Goal: Task Accomplishment & Management: Use online tool/utility

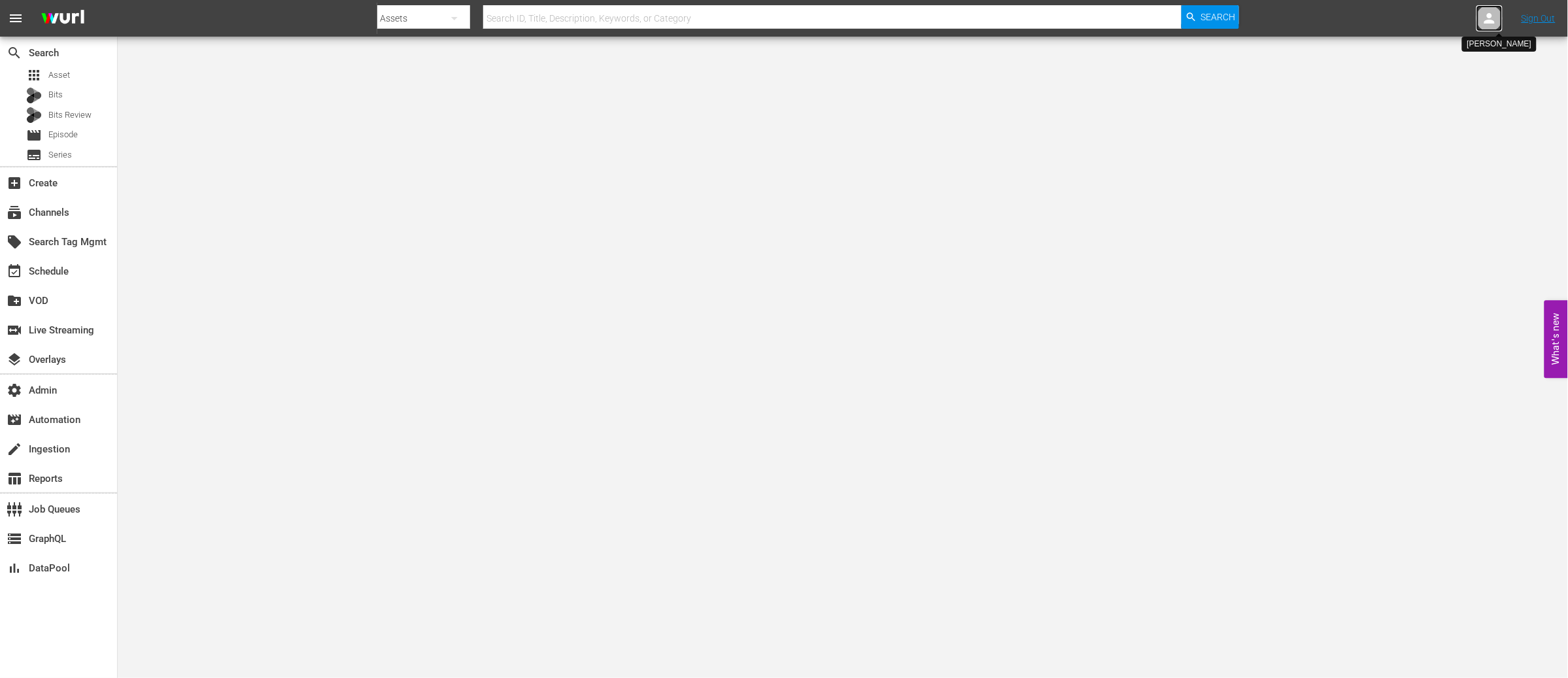
click at [1494, 21] on icon at bounding box center [1490, 19] width 10 height 10
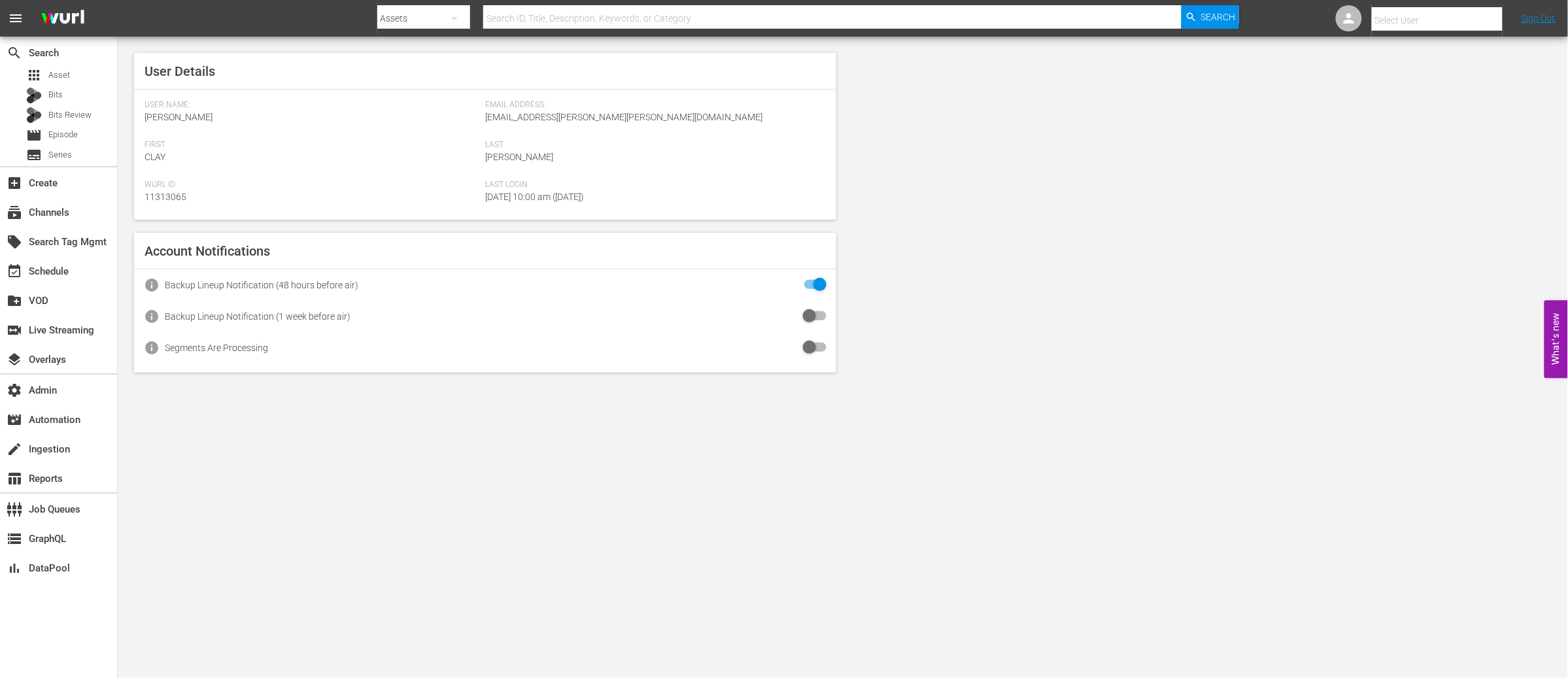
click at [1439, 23] on input "text" at bounding box center [1456, 20] width 168 height 31
paste input "puja.ohalloran@rocketrights.tv"
type input "puja.ohalloran"
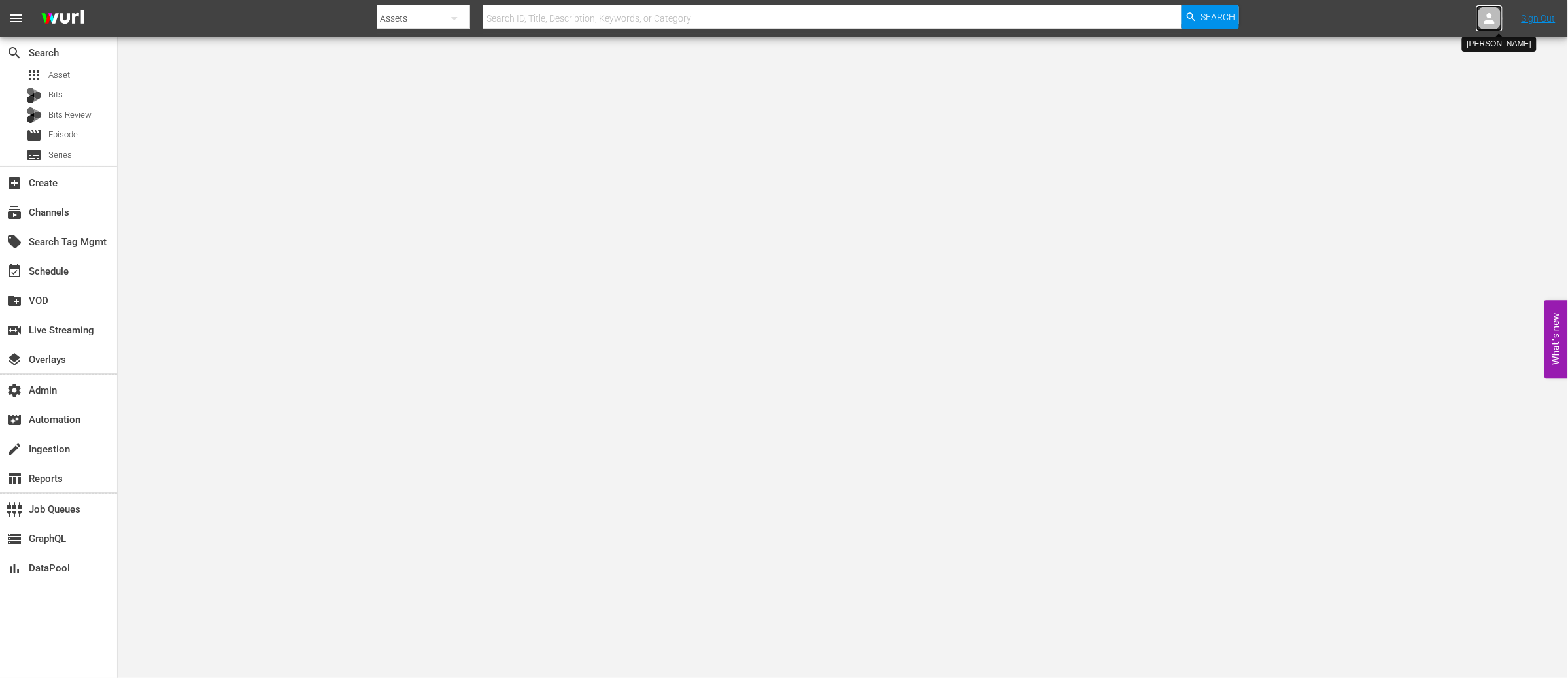
click at [1494, 20] on icon at bounding box center [1490, 19] width 10 height 10
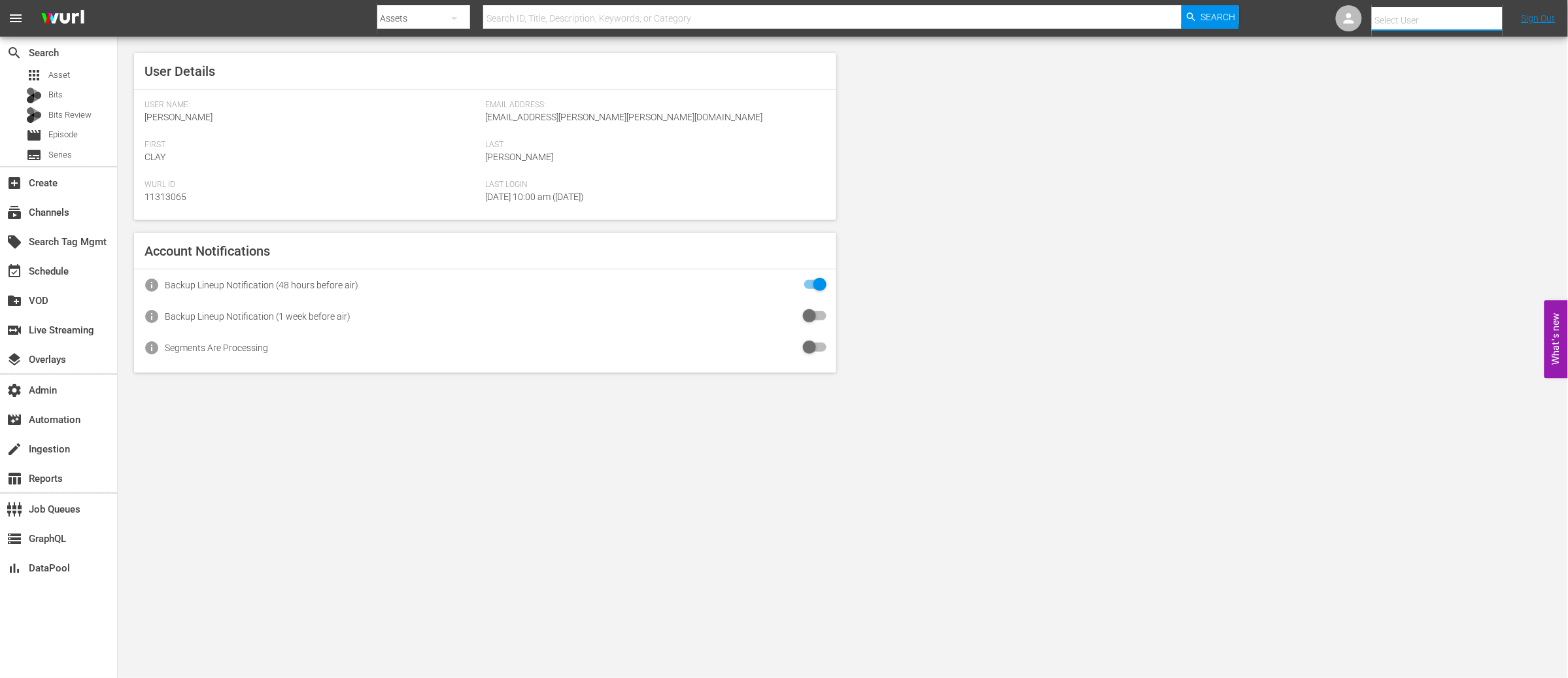
click at [1392, 18] on input "text" at bounding box center [1456, 20] width 168 height 31
paste input "sanaz.roohi@rocketrights.tv"
click at [1383, 52] on div "Sanaz Roohi <sanaz.roohi@rocketrights.tv>" at bounding box center [1427, 56] width 204 height 31
type input "Sanaz Roohi (11314609)"
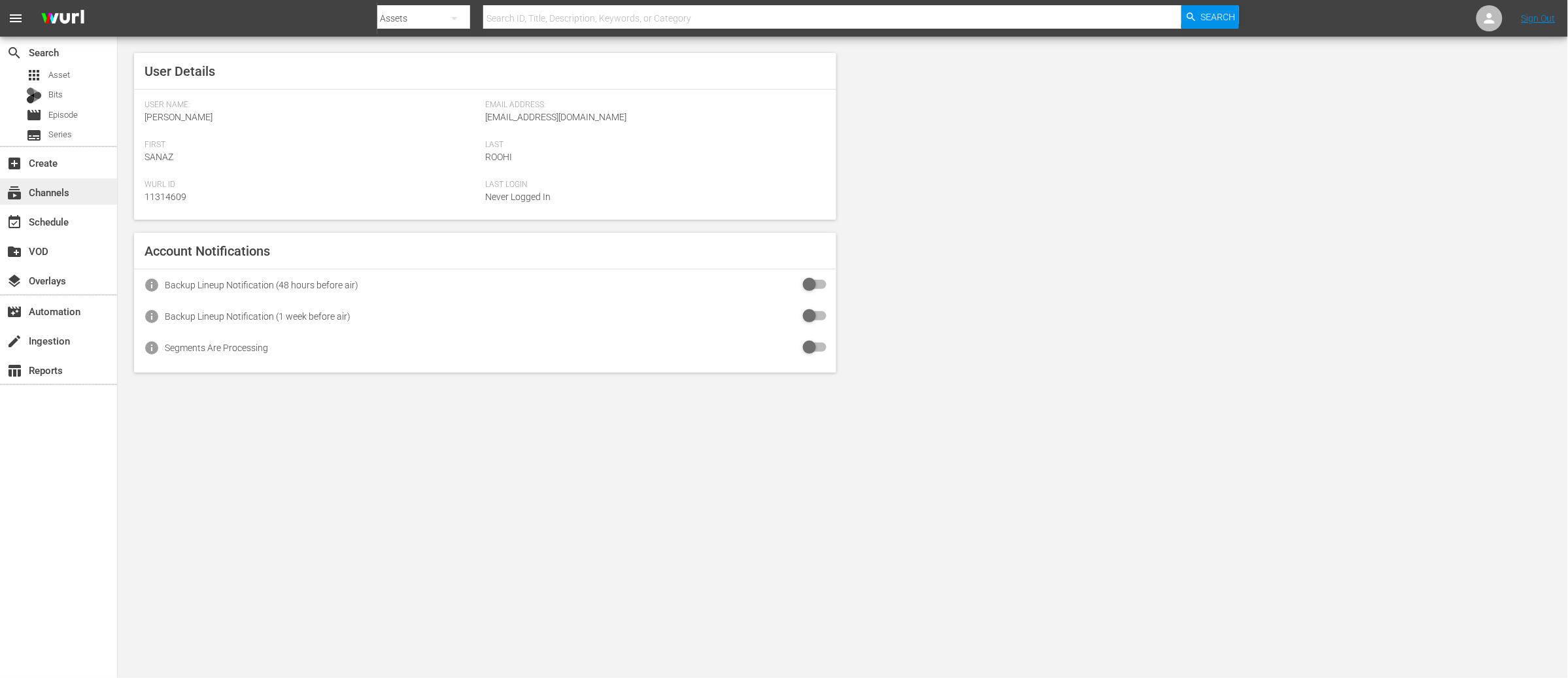
click at [28, 186] on div "subscriptions Channels" at bounding box center [36, 191] width 73 height 12
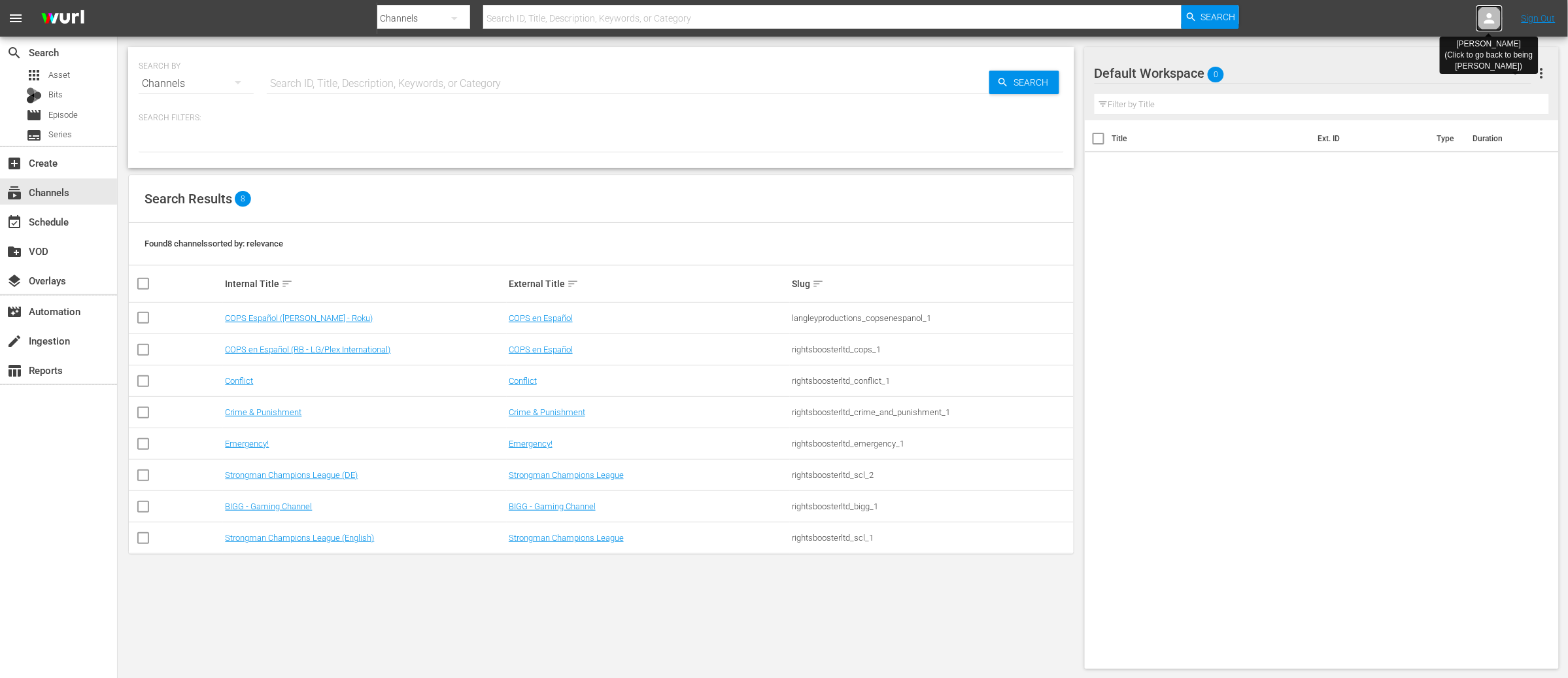
click at [1486, 22] on icon at bounding box center [1490, 19] width 10 height 10
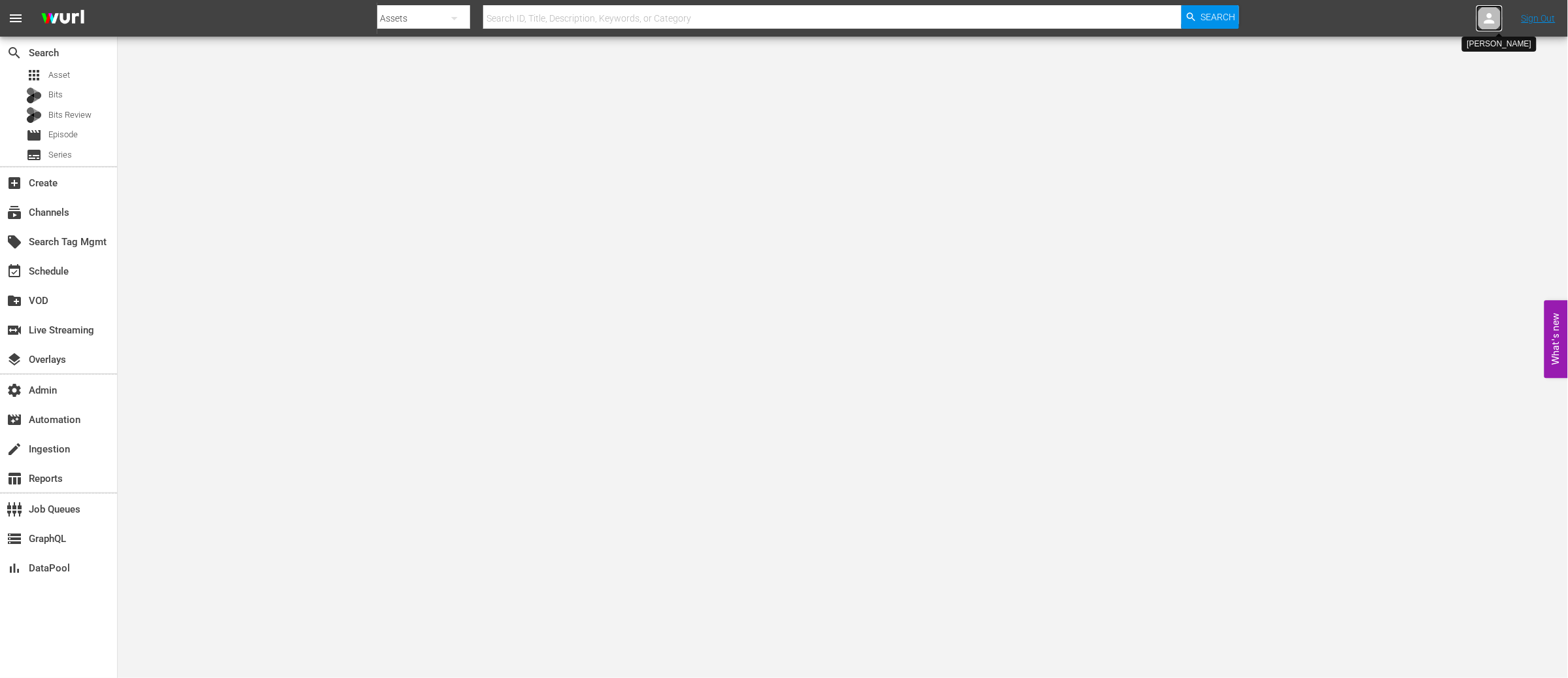
click at [1486, 23] on icon at bounding box center [1490, 19] width 10 height 10
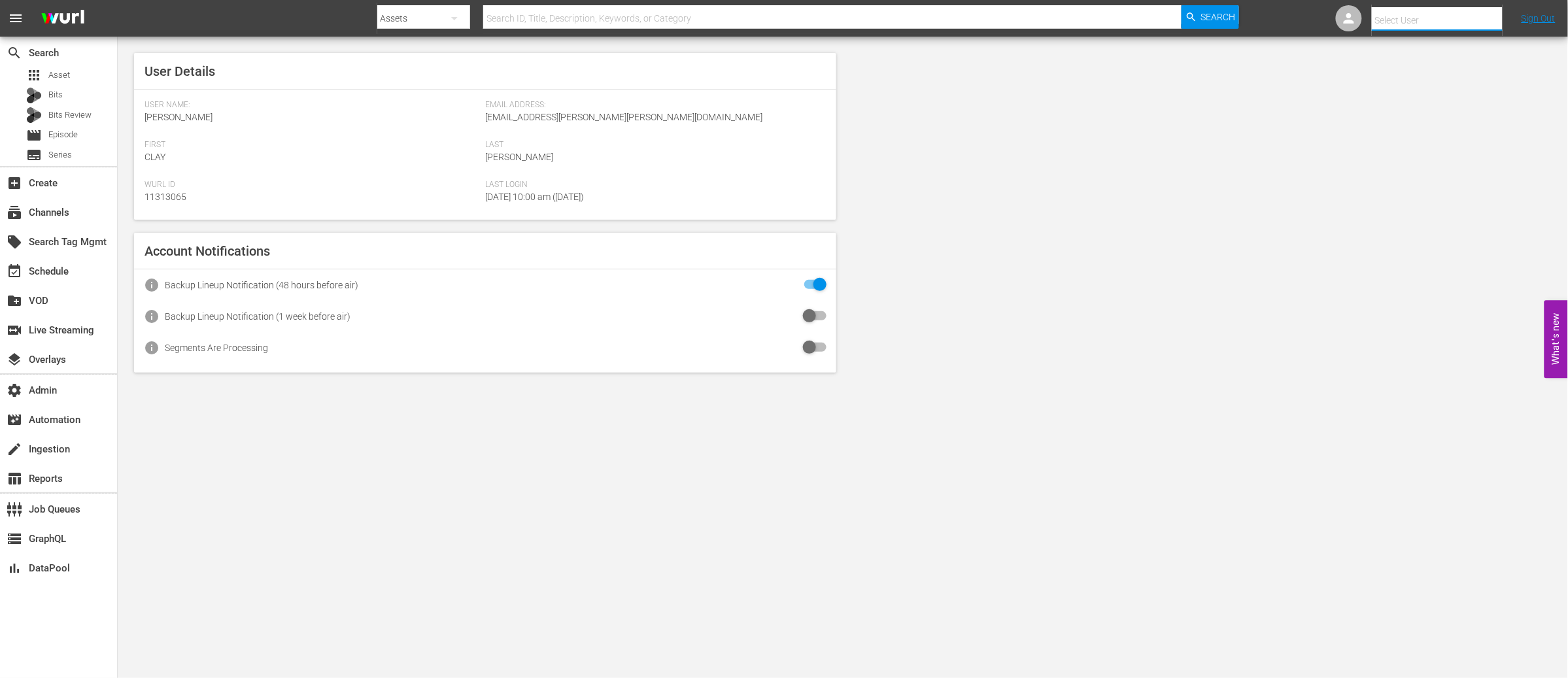
click at [1417, 21] on input "text" at bounding box center [1456, 20] width 168 height 31
paste input "jack.solesbury@rightsbooster.com"
click at [1416, 51] on div "Jack Solesbury <Jack.Solesbury@rightsbooster.com>" at bounding box center [1416, 56] width 204 height 31
type input "Jack Solesbury (11314325)"
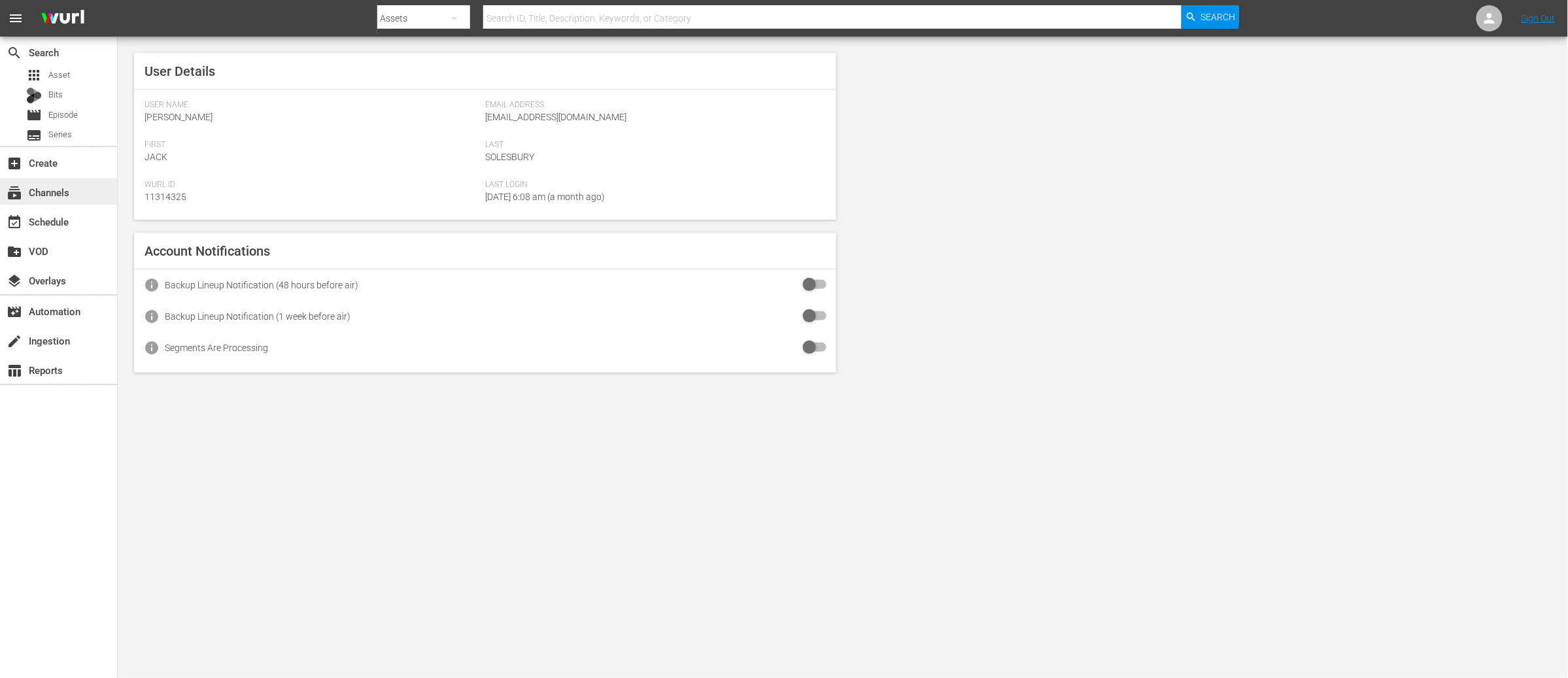
click at [59, 191] on div "subscriptions Channels" at bounding box center [36, 191] width 73 height 12
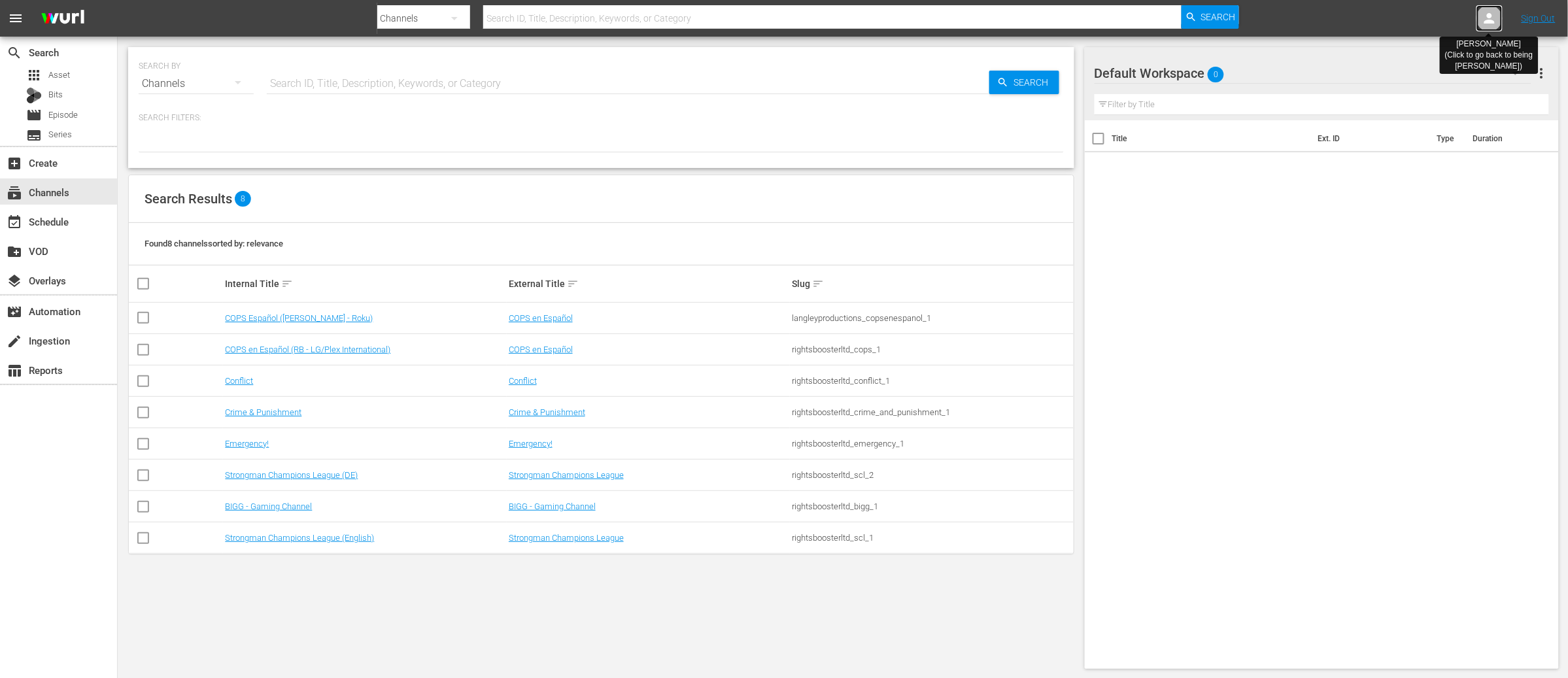
click at [1486, 19] on icon at bounding box center [1489, 18] width 16 height 16
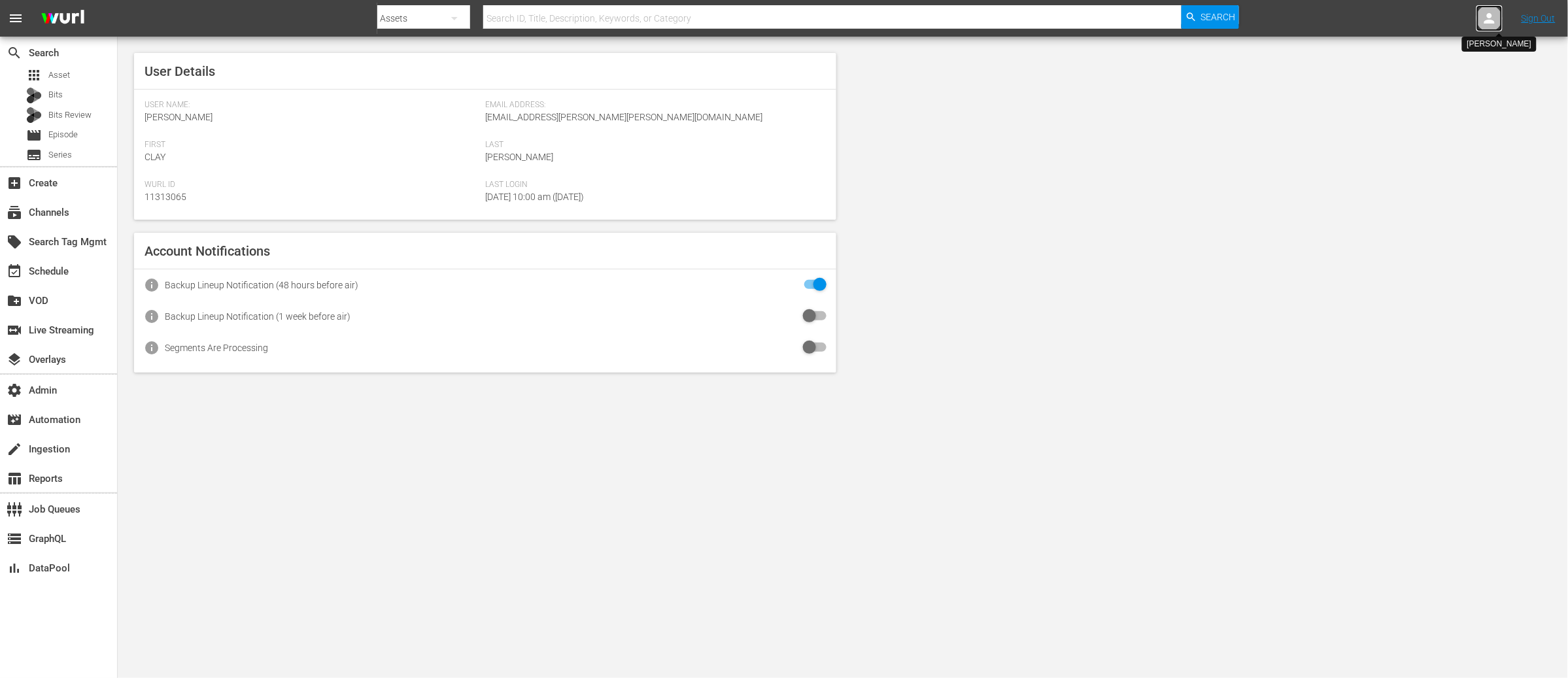
click at [1485, 17] on icon at bounding box center [1489, 18] width 16 height 16
click at [1411, 13] on input "text" at bounding box center [1456, 20] width 168 height 31
paste input "[EMAIL_ADDRESS][DOMAIN_NAME]"
click at [1368, 61] on div "Sanaz Roohi <sanaz.roohi@rocketrights.tv>" at bounding box center [1427, 56] width 204 height 31
type input "Sanaz Roohi (11314609)"
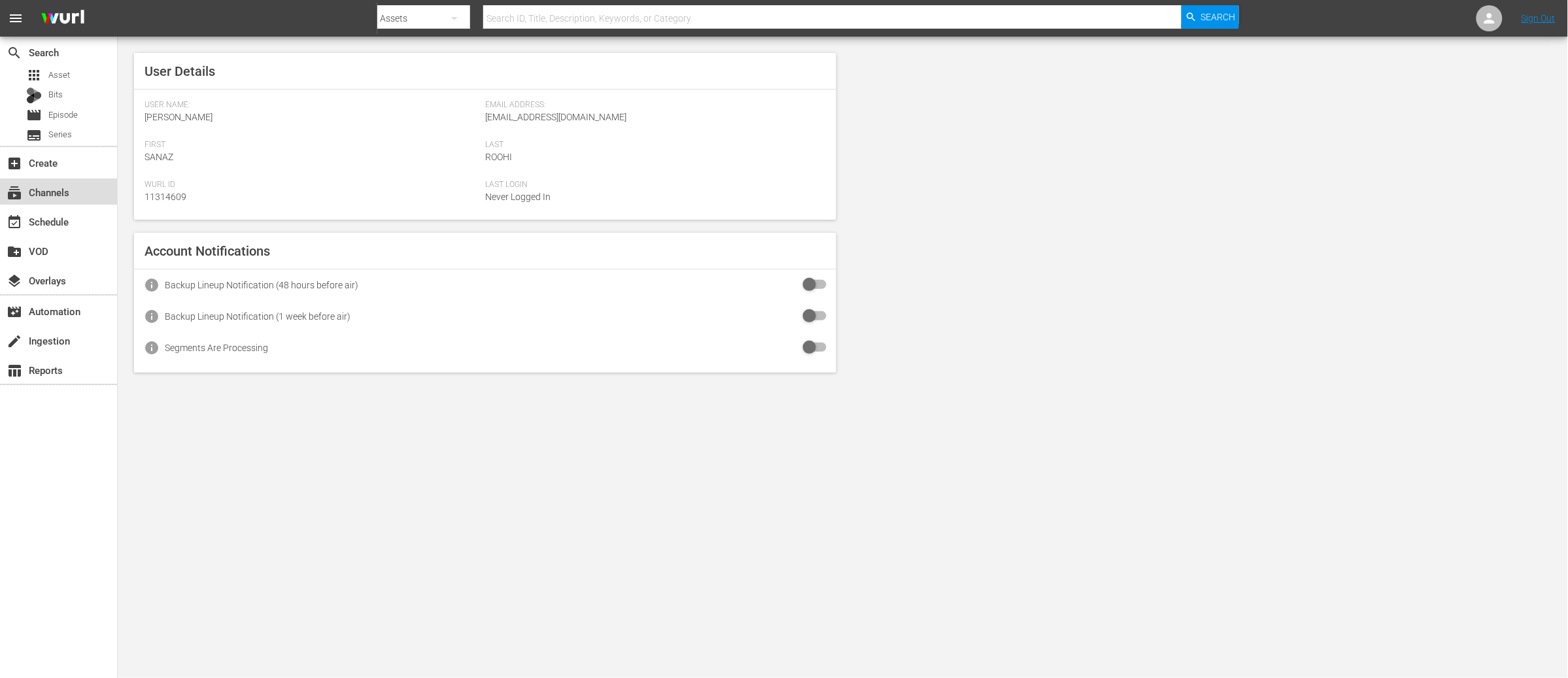
click at [74, 197] on div "subscriptions Channels" at bounding box center [58, 191] width 117 height 26
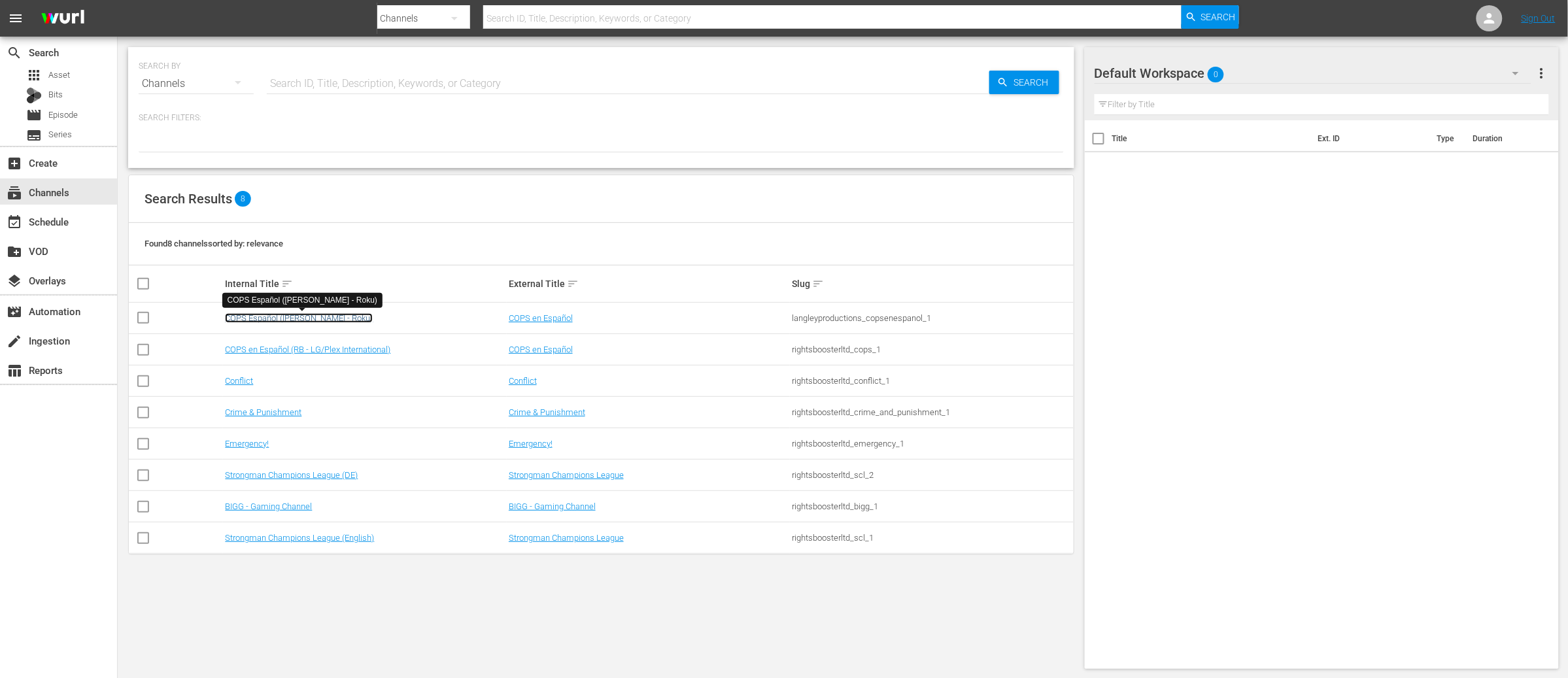
click at [287, 316] on link "COPS Español (Langley - Roku)" at bounding box center [299, 318] width 147 height 10
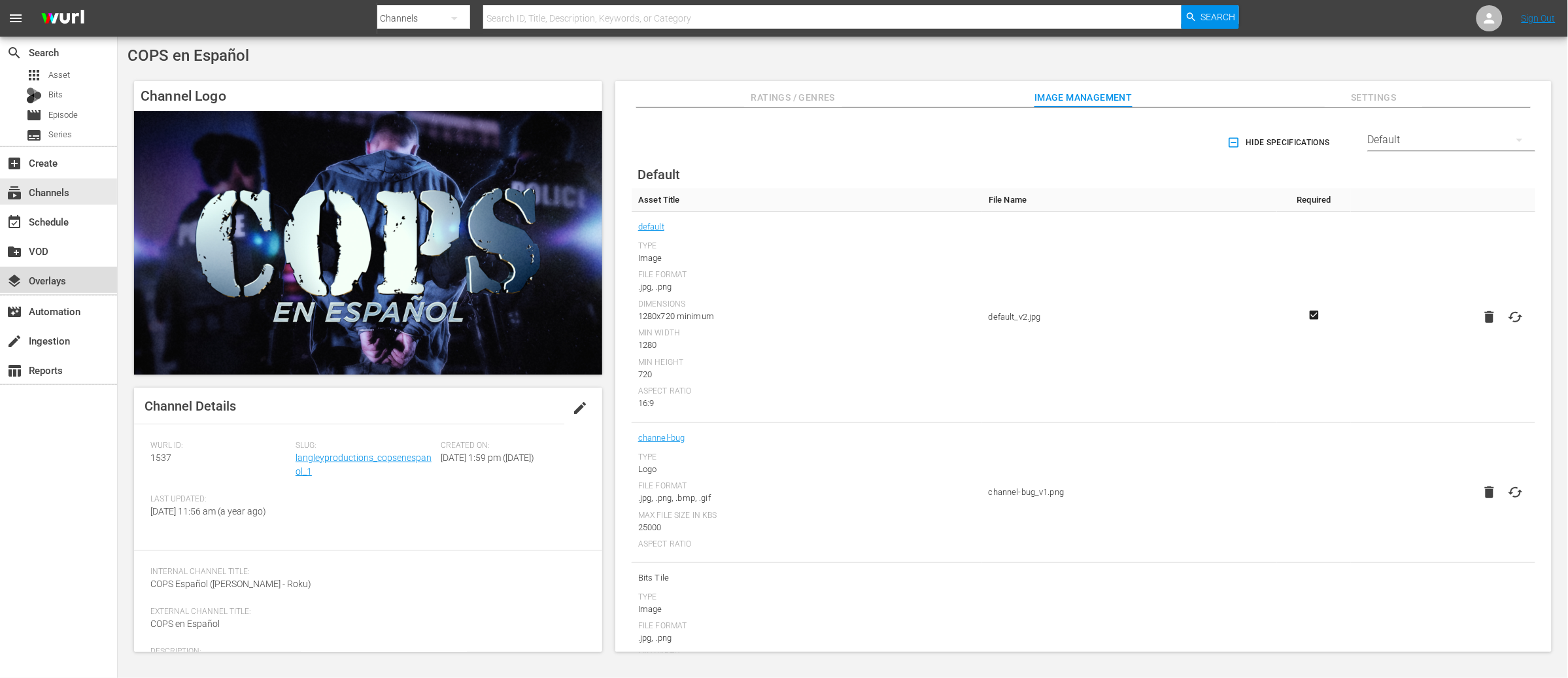
click at [66, 277] on div "layers Overlays" at bounding box center [36, 278] width 73 height 12
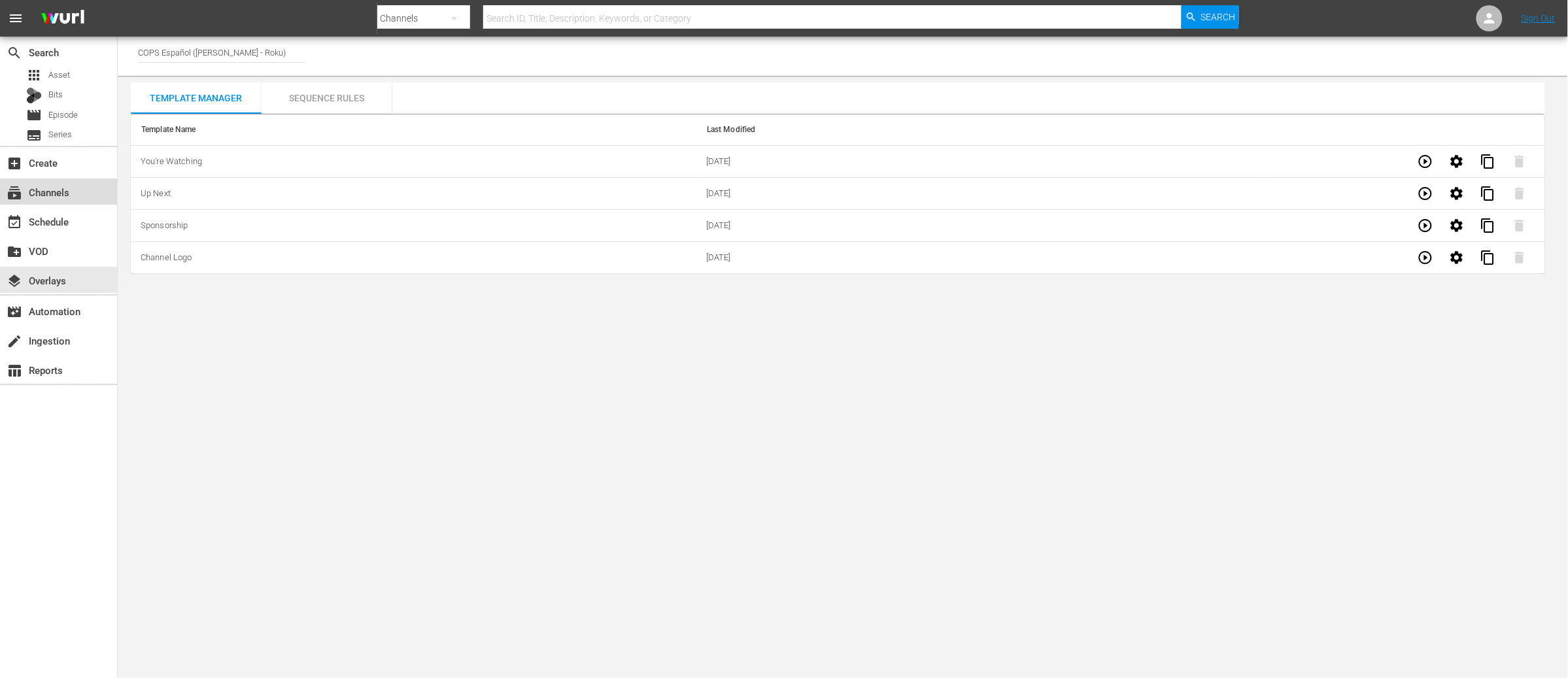
click at [52, 193] on div "subscriptions Channels" at bounding box center [36, 191] width 73 height 12
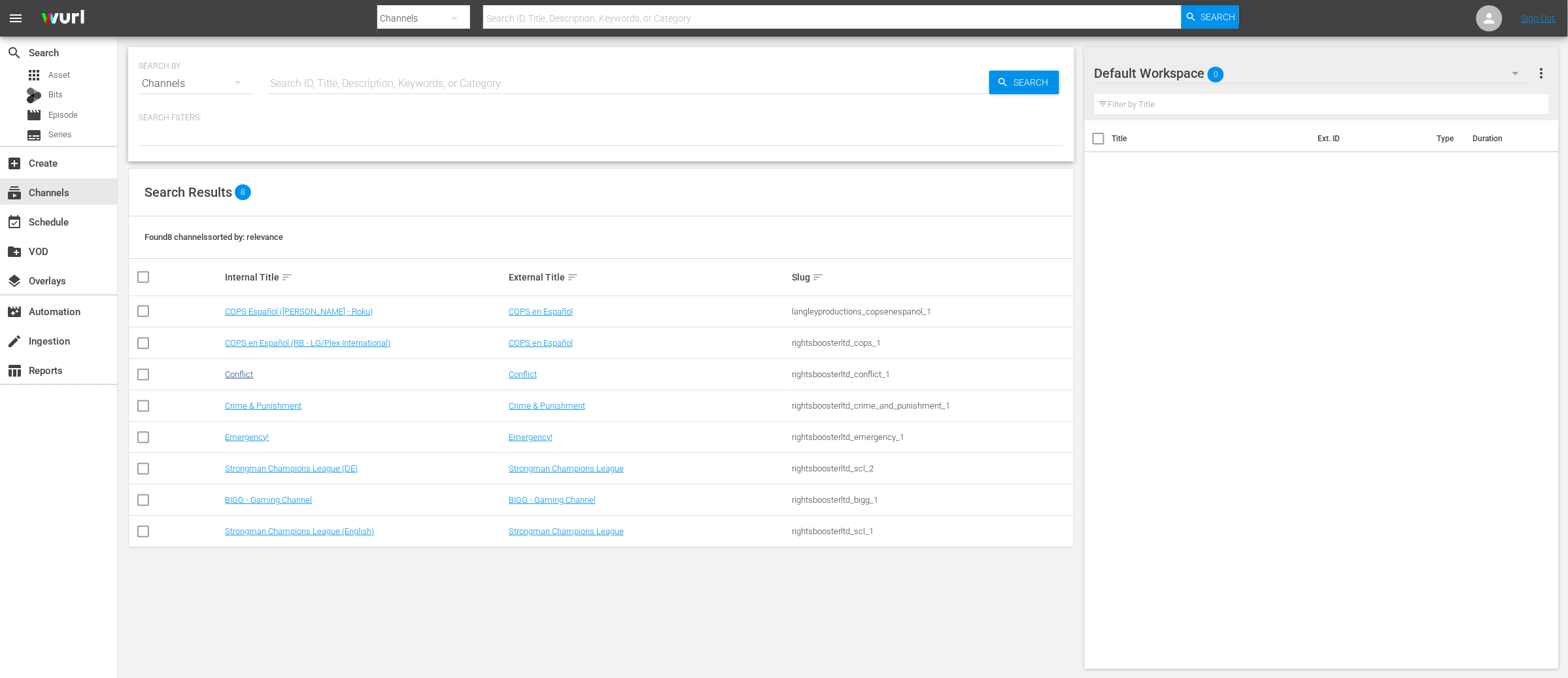
click at [240, 372] on td "Conflict" at bounding box center [365, 374] width 283 height 31
click at [240, 373] on link "Conflict" at bounding box center [239, 374] width 28 height 10
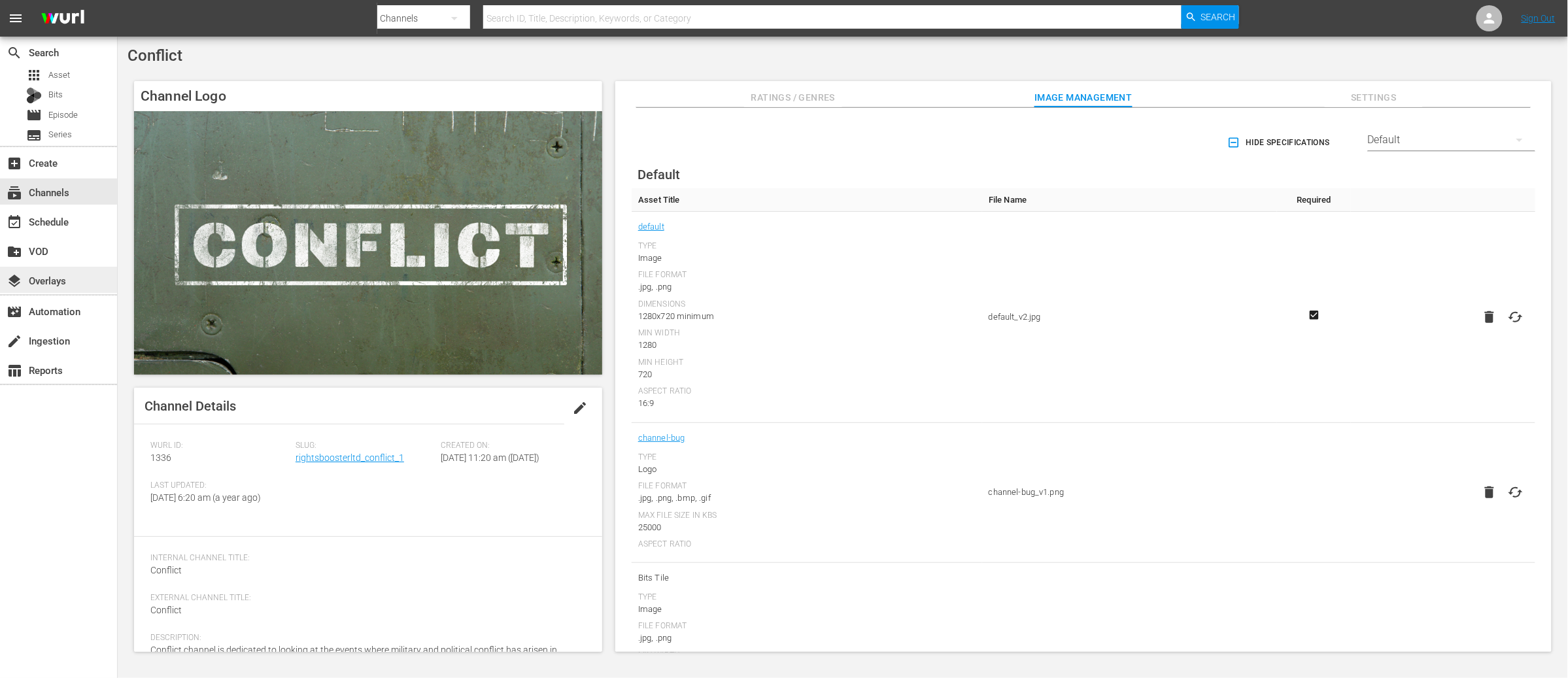
click at [44, 278] on div "layers Overlays" at bounding box center [36, 278] width 73 height 12
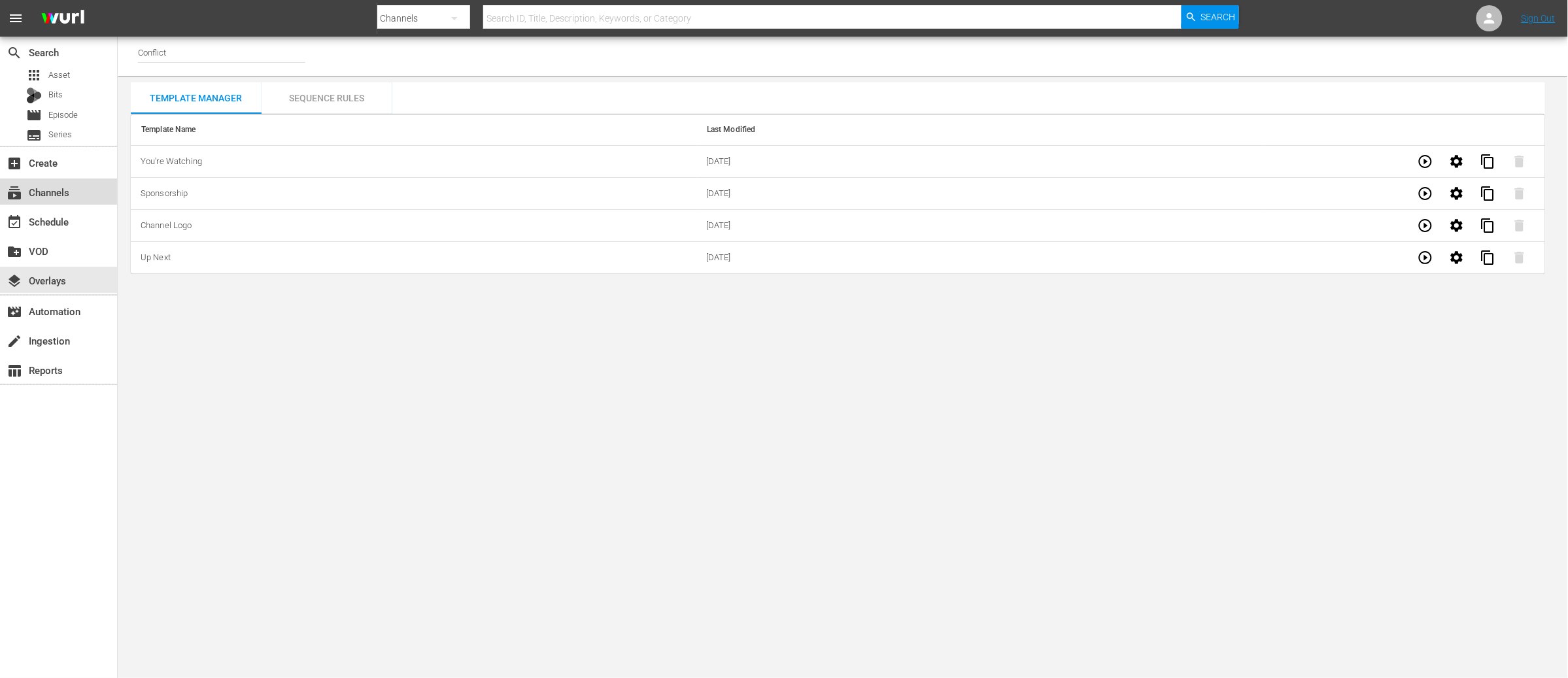
click at [67, 194] on div "subscriptions Channels" at bounding box center [36, 191] width 73 height 12
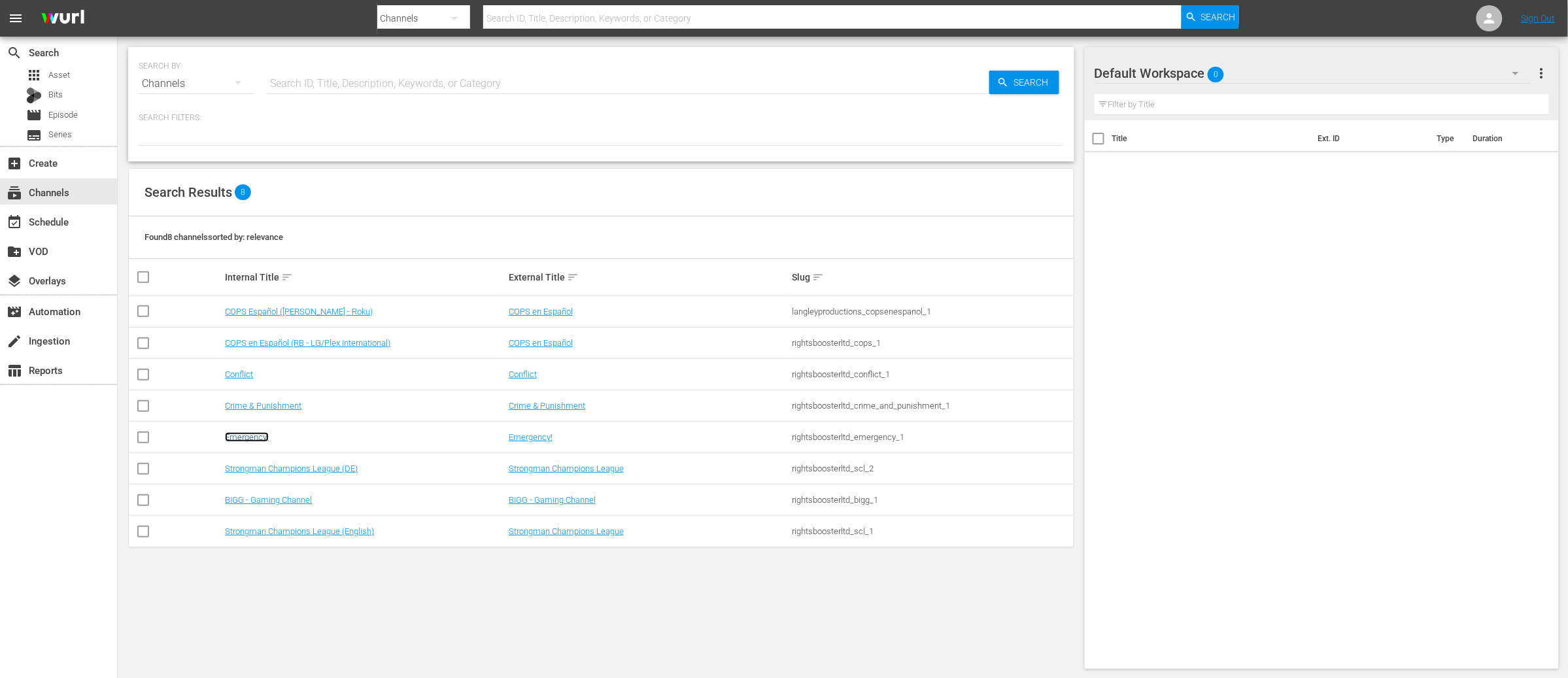
click at [252, 437] on link "Emergency!" at bounding box center [246, 437] width 44 height 10
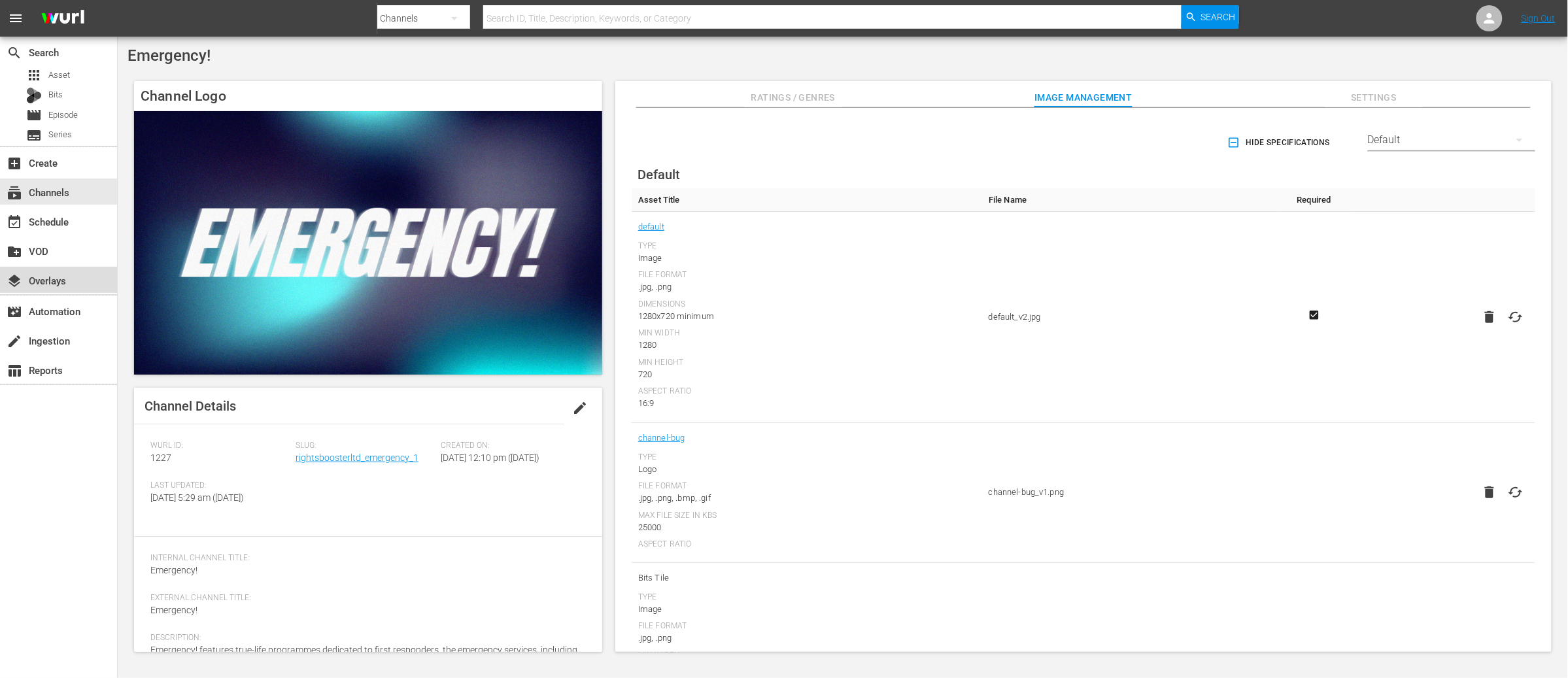
click at [39, 280] on div "layers Overlays" at bounding box center [36, 278] width 73 height 12
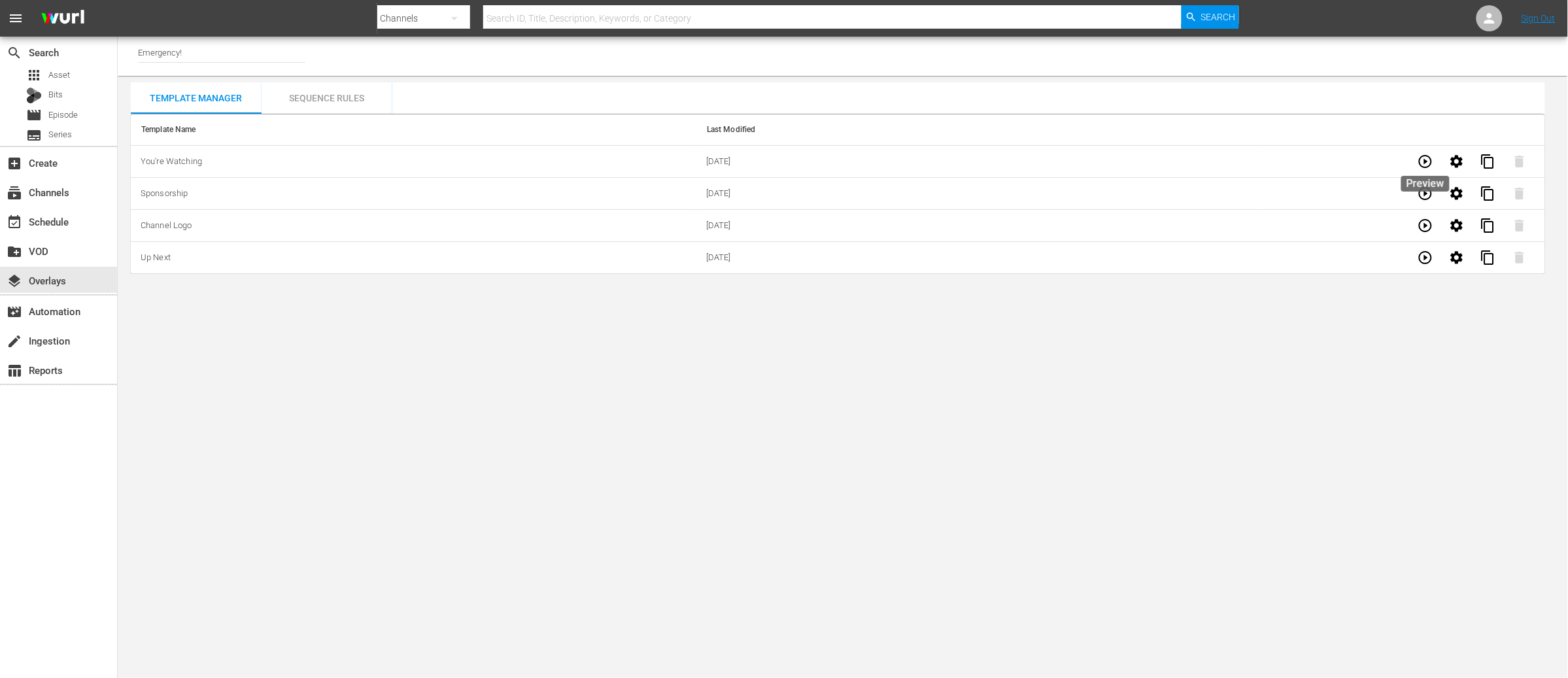
click at [1421, 157] on icon "button" at bounding box center [1426, 161] width 13 height 13
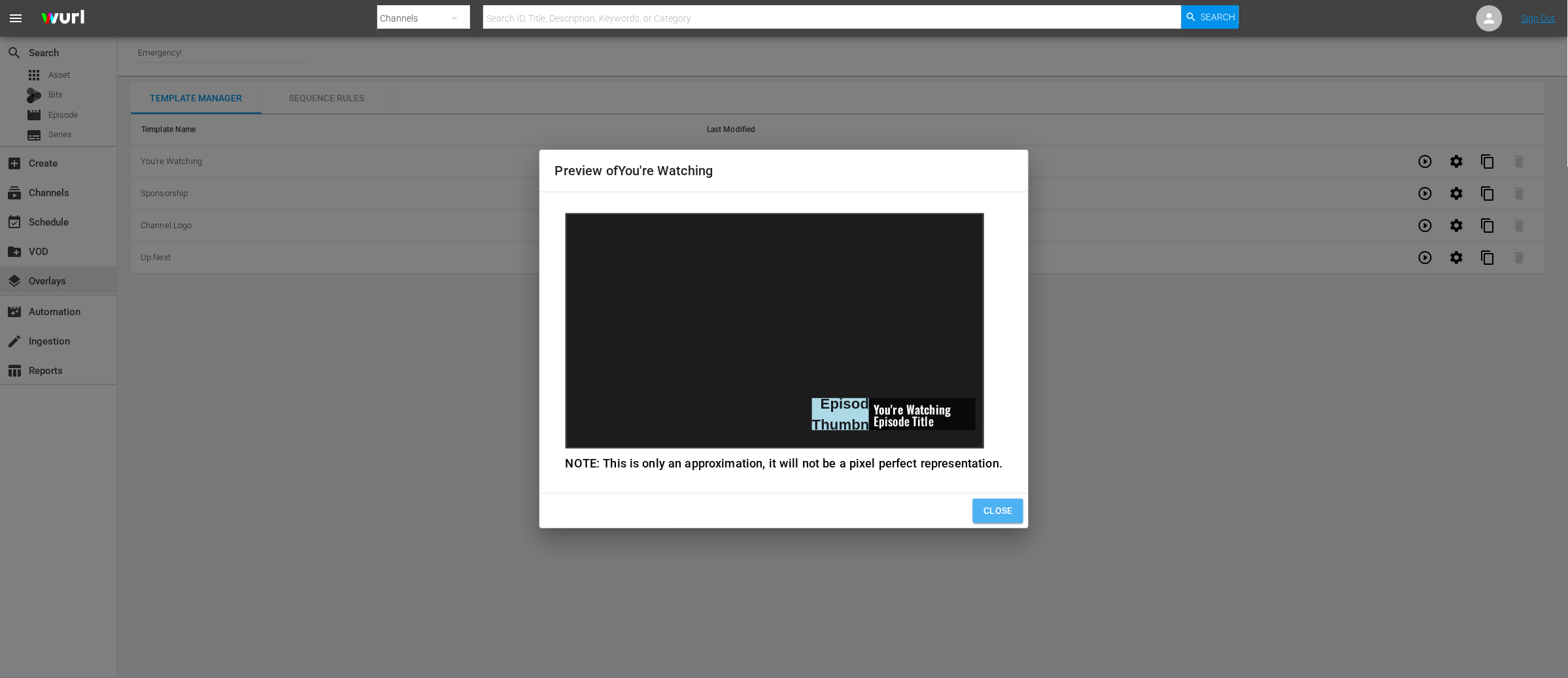
drag, startPoint x: 986, startPoint y: 514, endPoint x: 993, endPoint y: 509, distance: 8.6
click at [986, 514] on span "Close" at bounding box center [998, 511] width 30 height 16
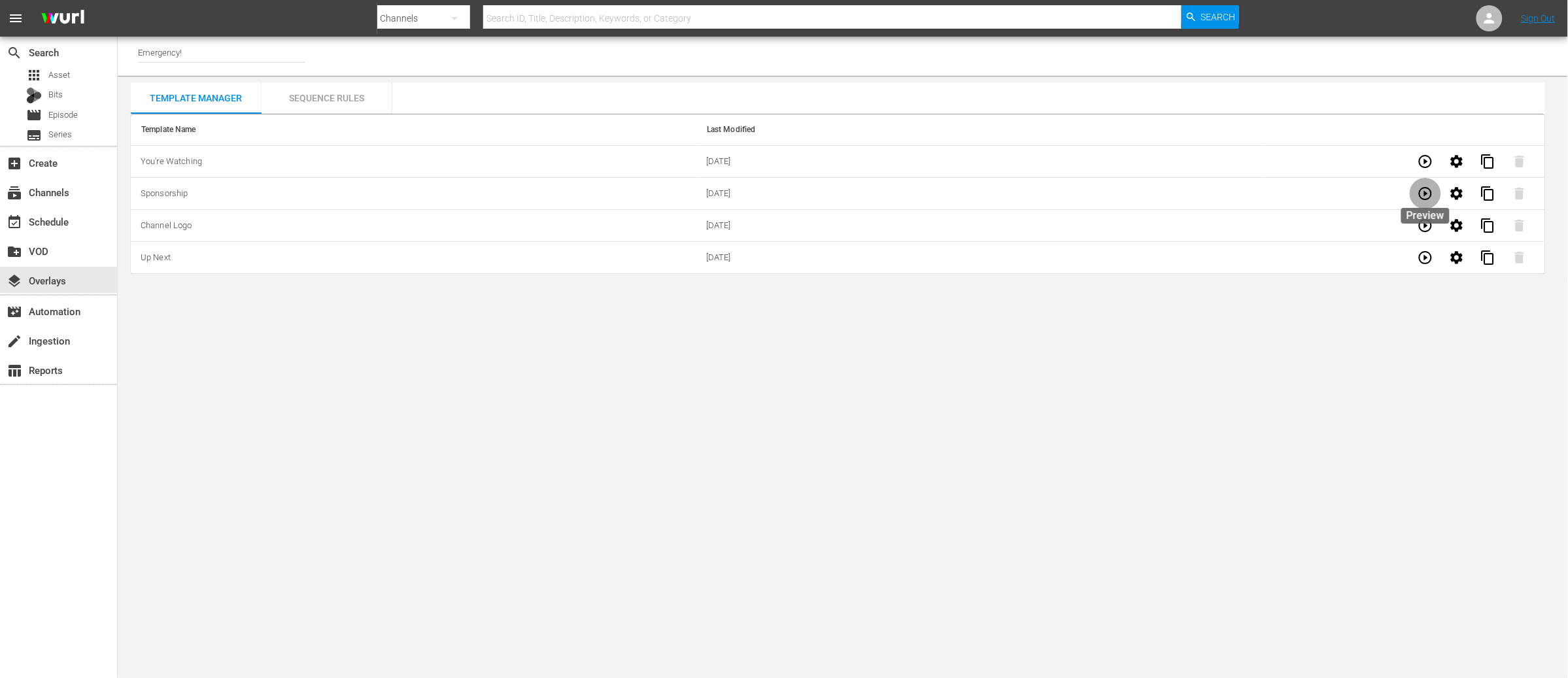
click at [1424, 194] on icon "button" at bounding box center [1425, 193] width 16 height 16
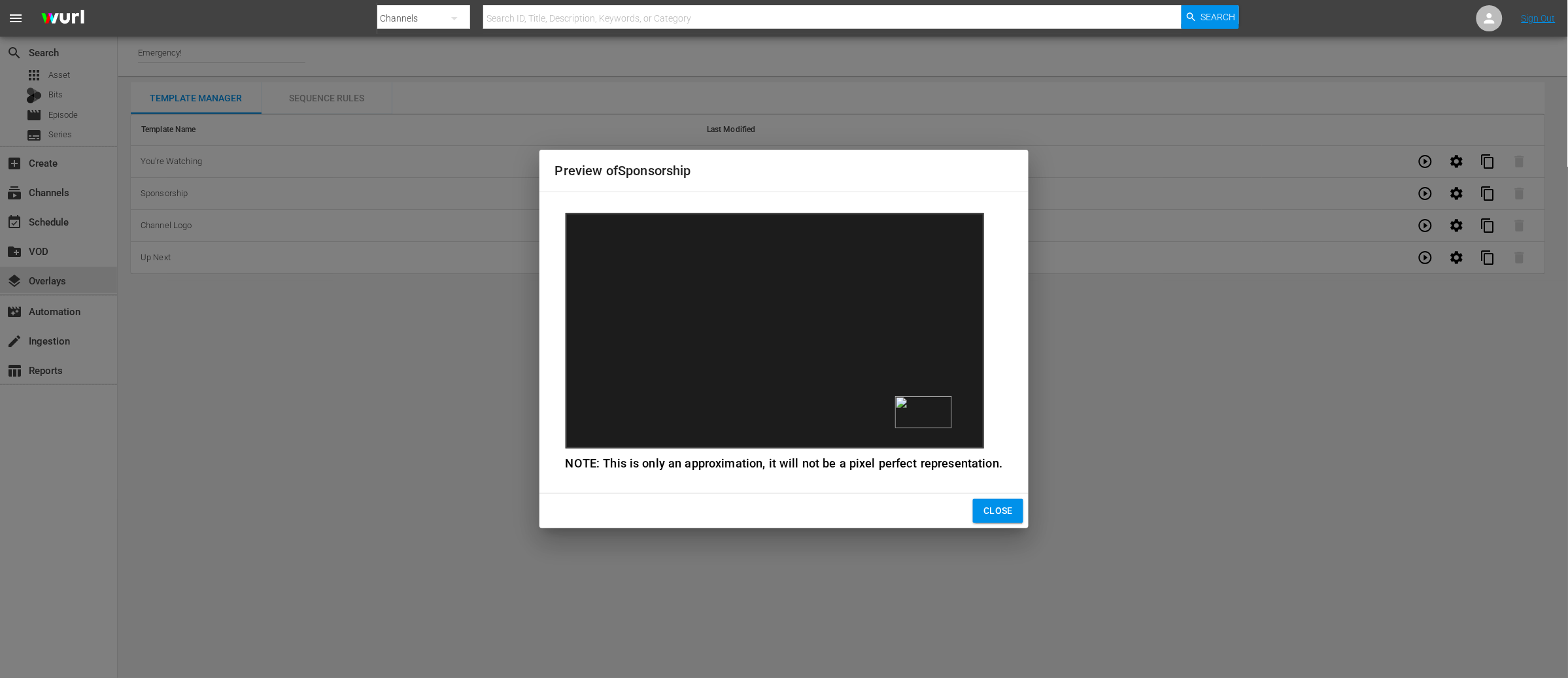
drag, startPoint x: 987, startPoint y: 517, endPoint x: 1067, endPoint y: 464, distance: 96.0
click at [987, 517] on span "Close" at bounding box center [998, 511] width 30 height 16
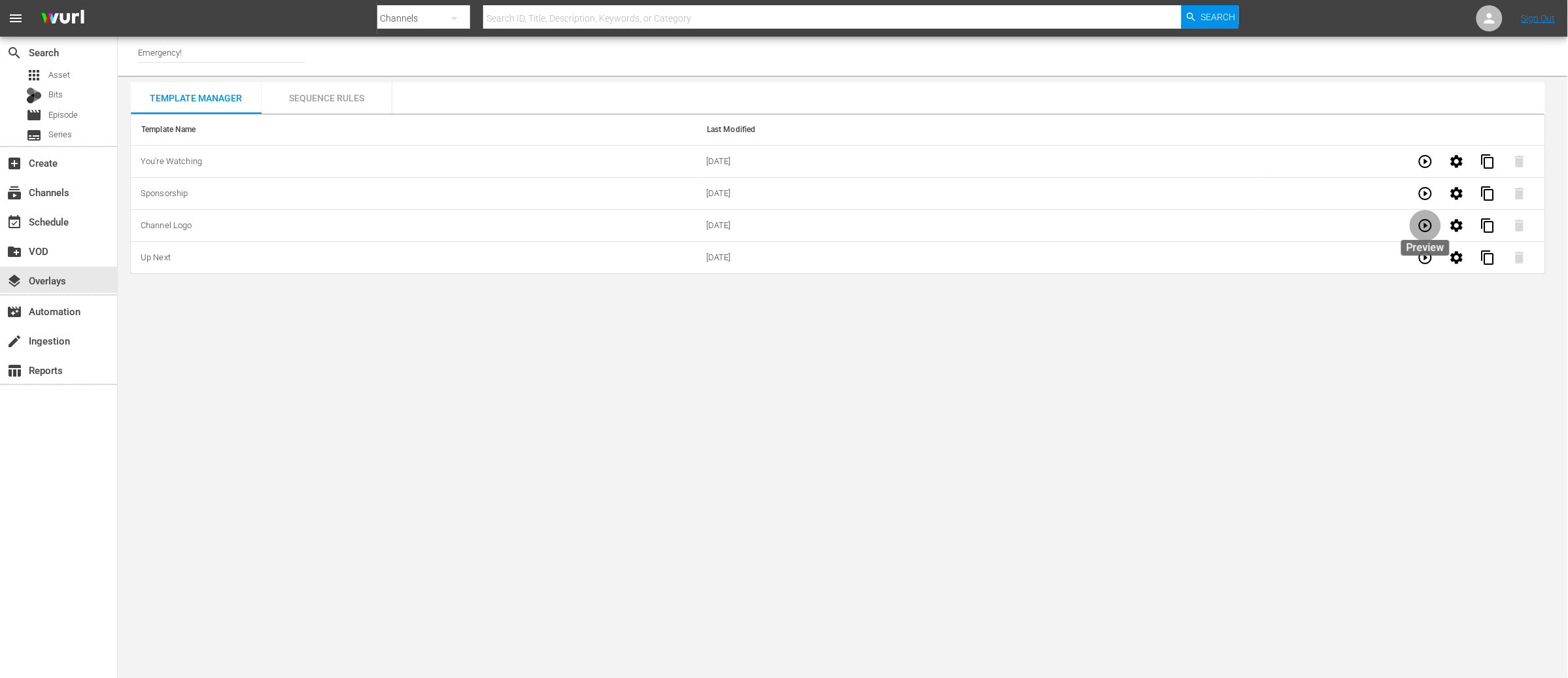
click at [1427, 223] on icon "button" at bounding box center [1425, 225] width 16 height 16
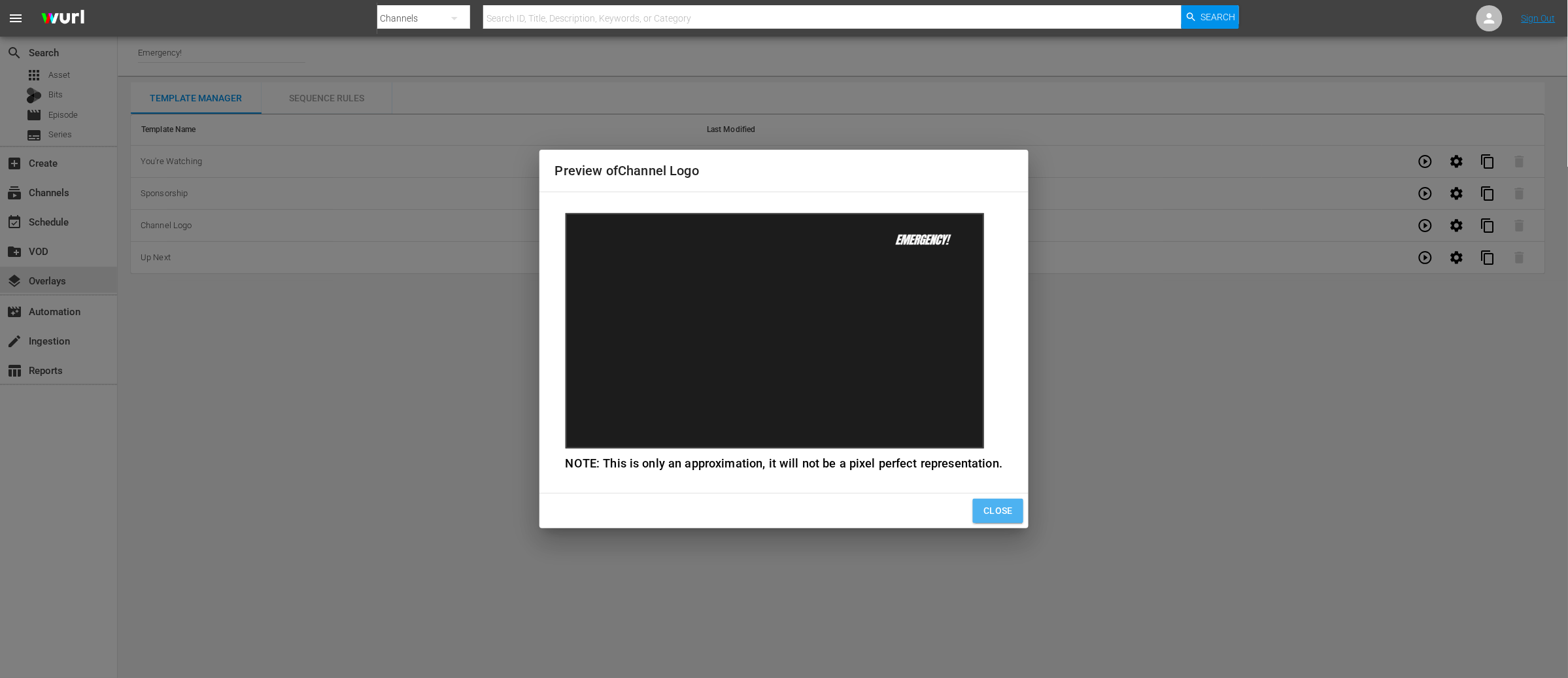
click at [995, 508] on span "Close" at bounding box center [998, 511] width 30 height 16
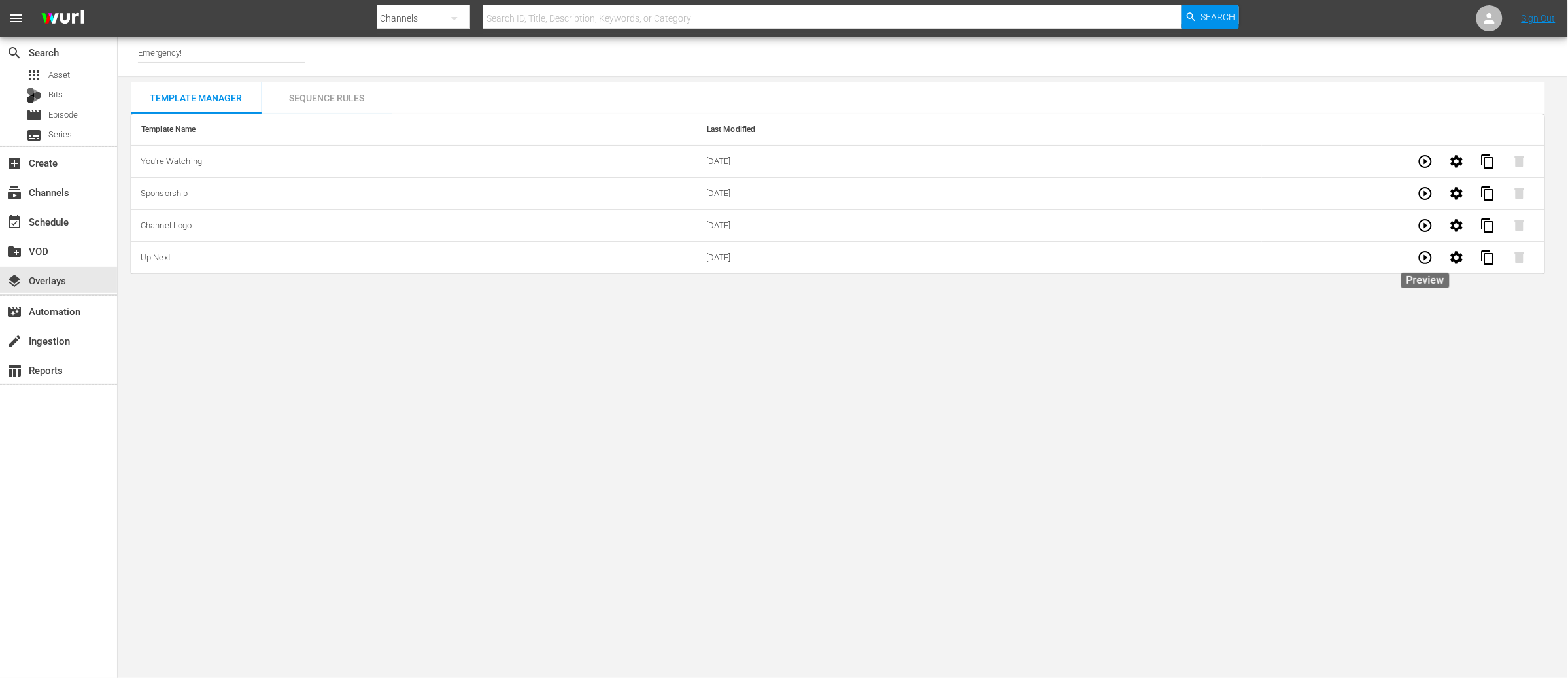
click at [1429, 258] on icon "button" at bounding box center [1425, 258] width 16 height 16
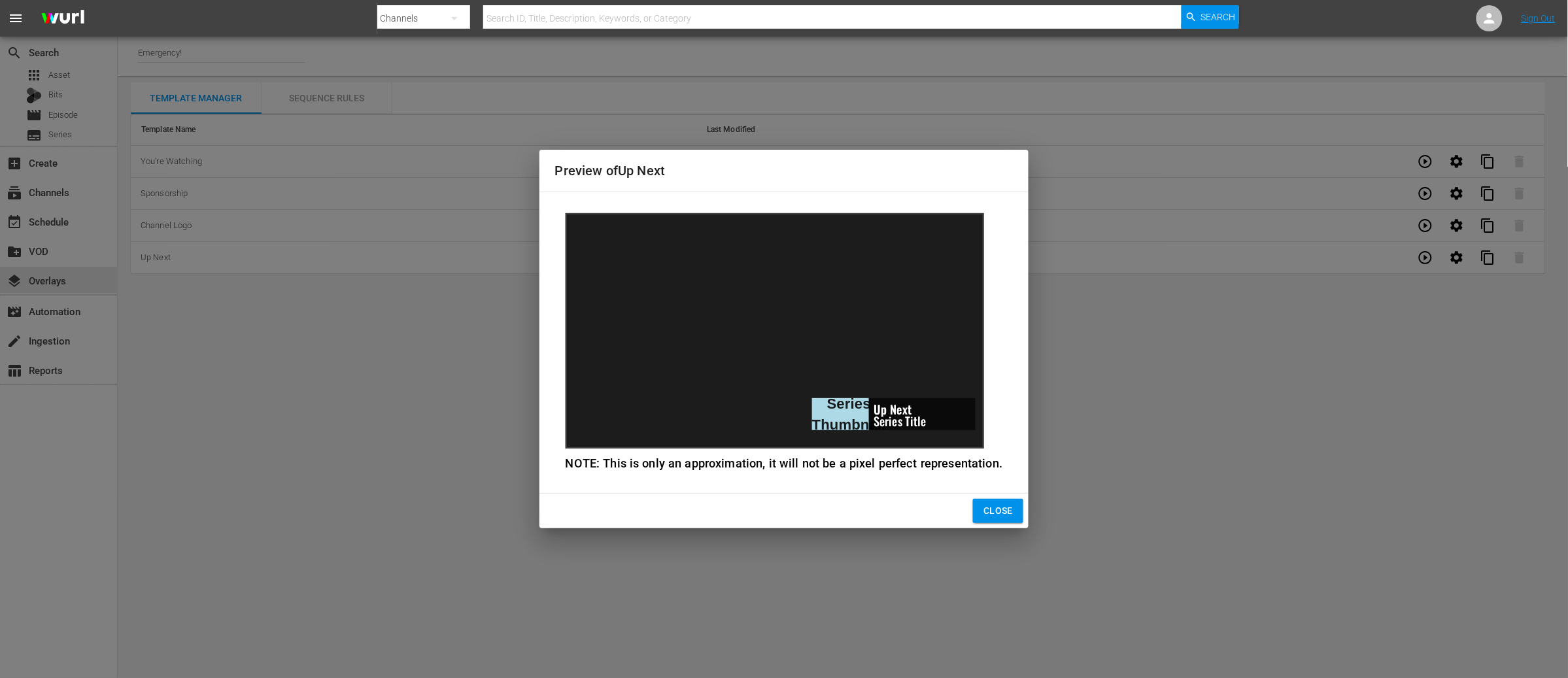
click at [989, 513] on span "Close" at bounding box center [998, 511] width 30 height 16
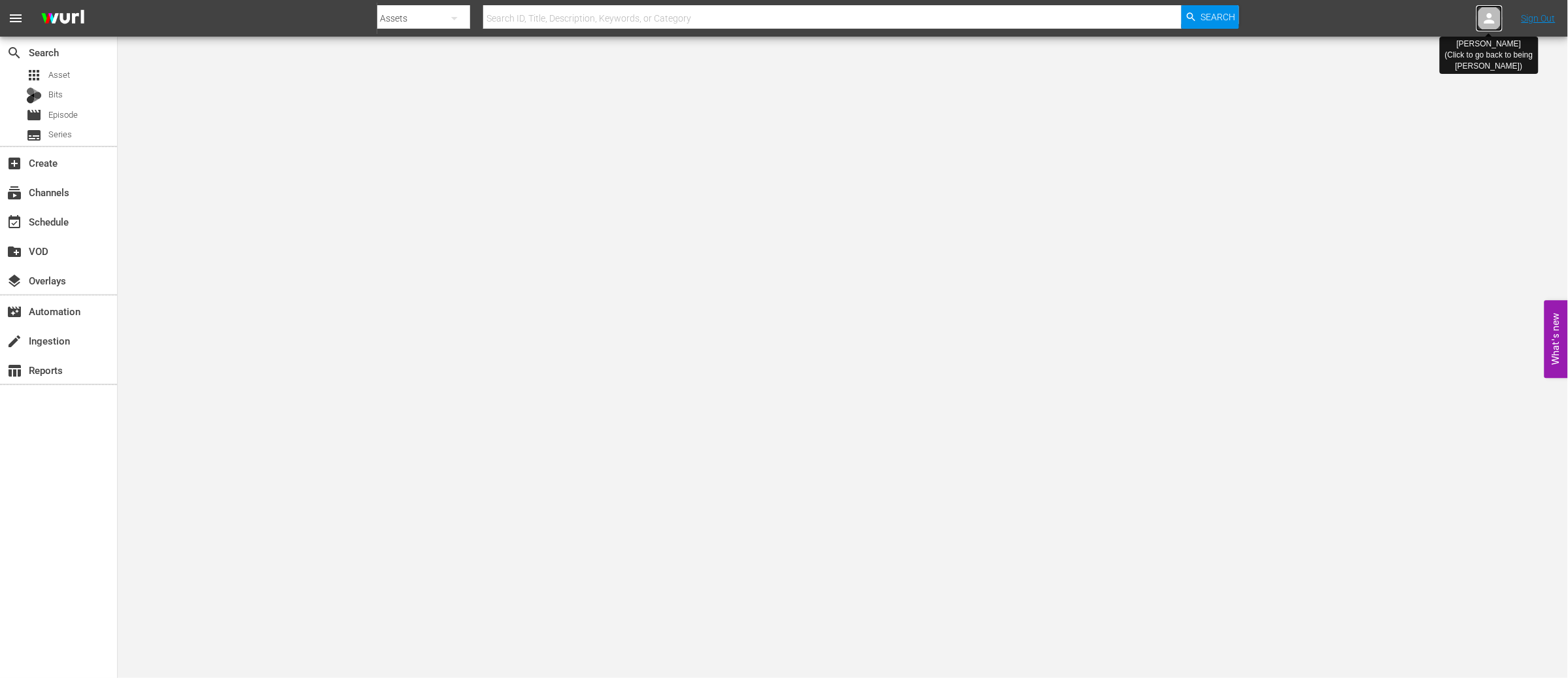
click at [1488, 10] on icon at bounding box center [1489, 18] width 16 height 16
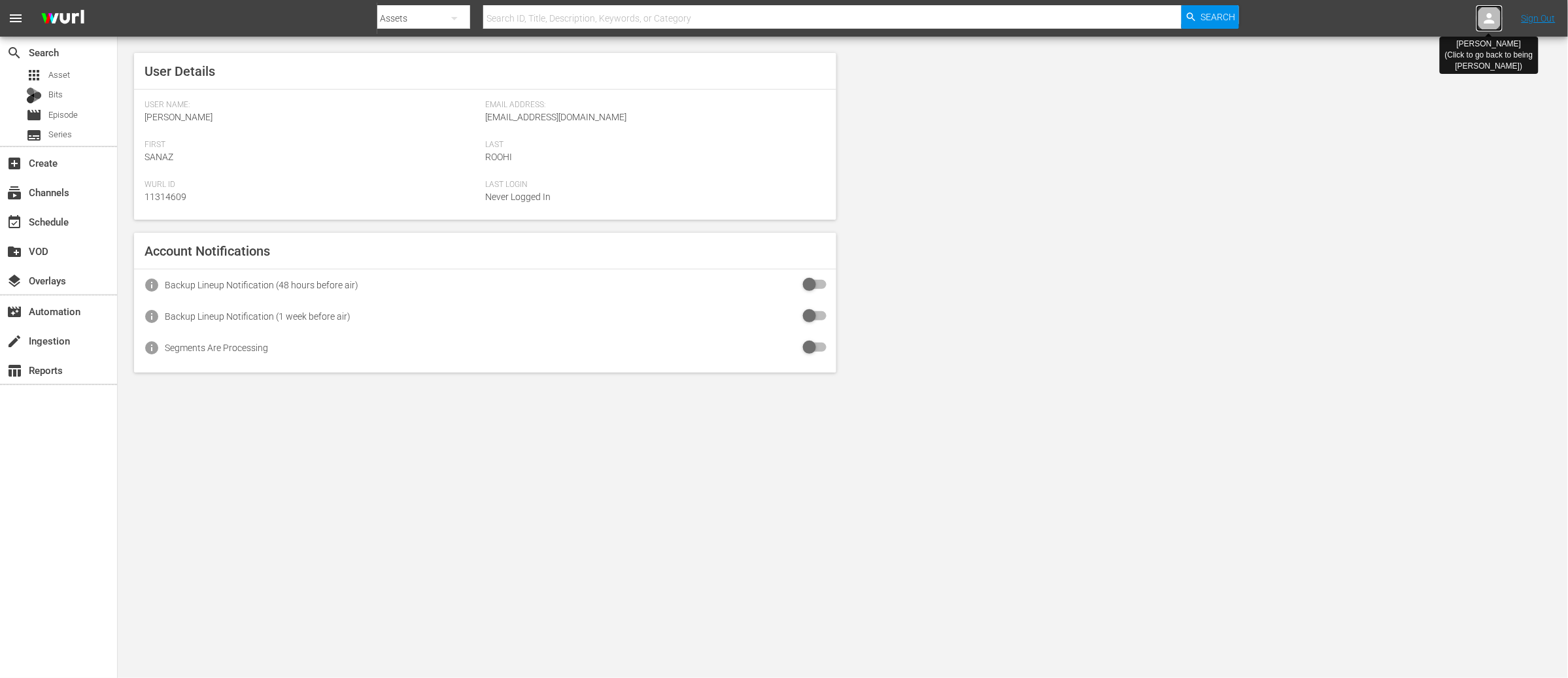
click at [1490, 17] on icon at bounding box center [1490, 19] width 10 height 10
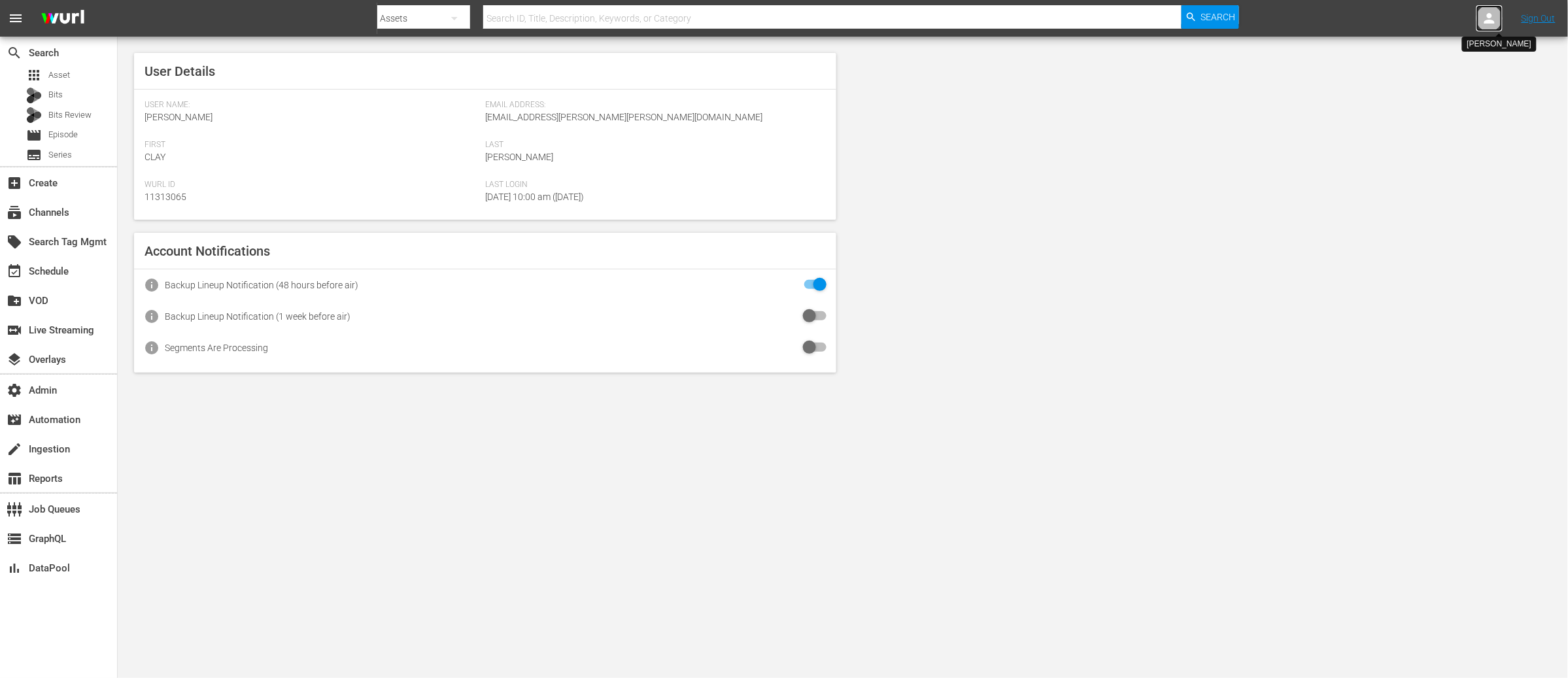
click at [1489, 22] on icon at bounding box center [1490, 19] width 10 height 10
click at [1384, 19] on input "text" at bounding box center [1456, 20] width 168 height 31
paste input "[EMAIL_ADDRESS][DOMAIN_NAME]"
click at [1376, 57] on div "James Roebuck <info@rocketrights.tv>" at bounding box center [1427, 56] width 204 height 31
type input "James Roebuck (11314650)"
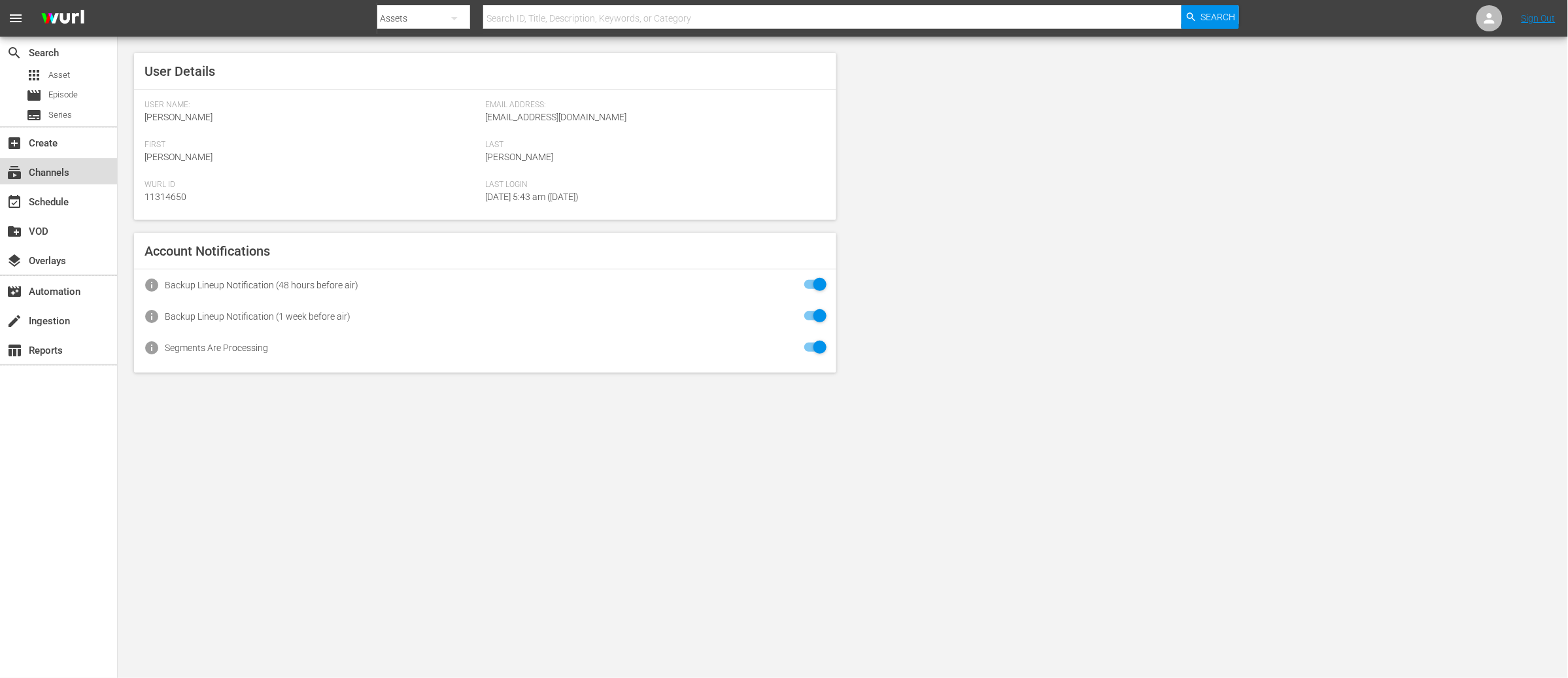
click at [41, 169] on div "subscriptions Channels" at bounding box center [36, 170] width 73 height 12
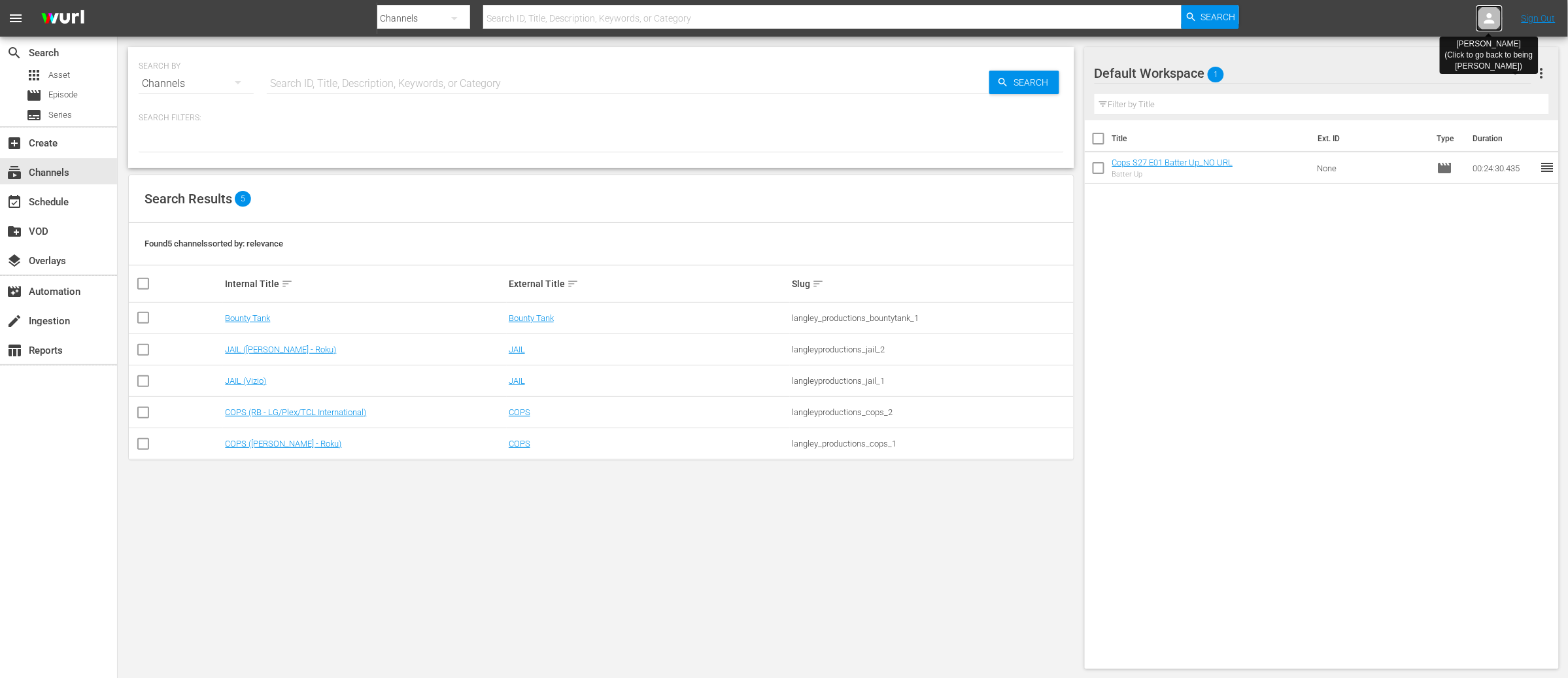
click at [1493, 23] on icon at bounding box center [1490, 19] width 10 height 10
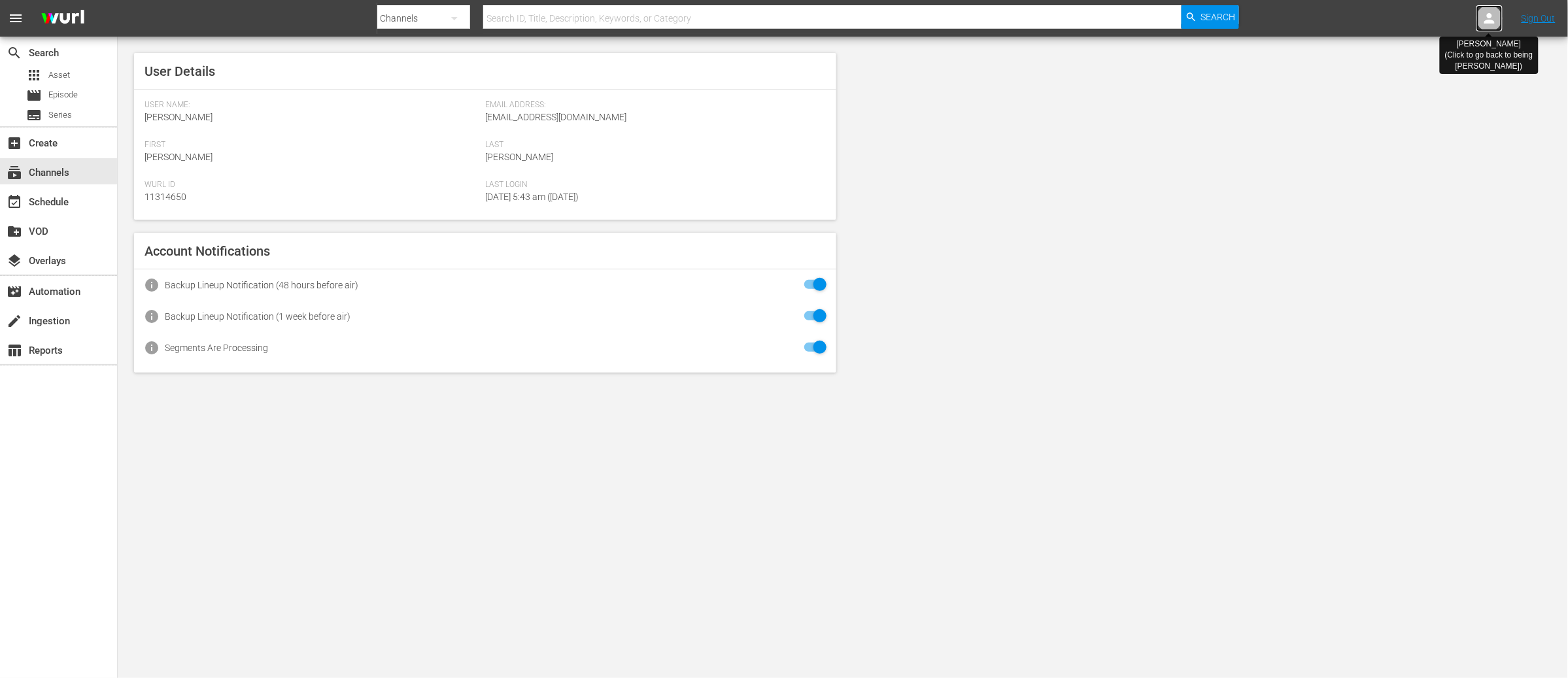
click at [1486, 22] on icon at bounding box center [1490, 19] width 10 height 10
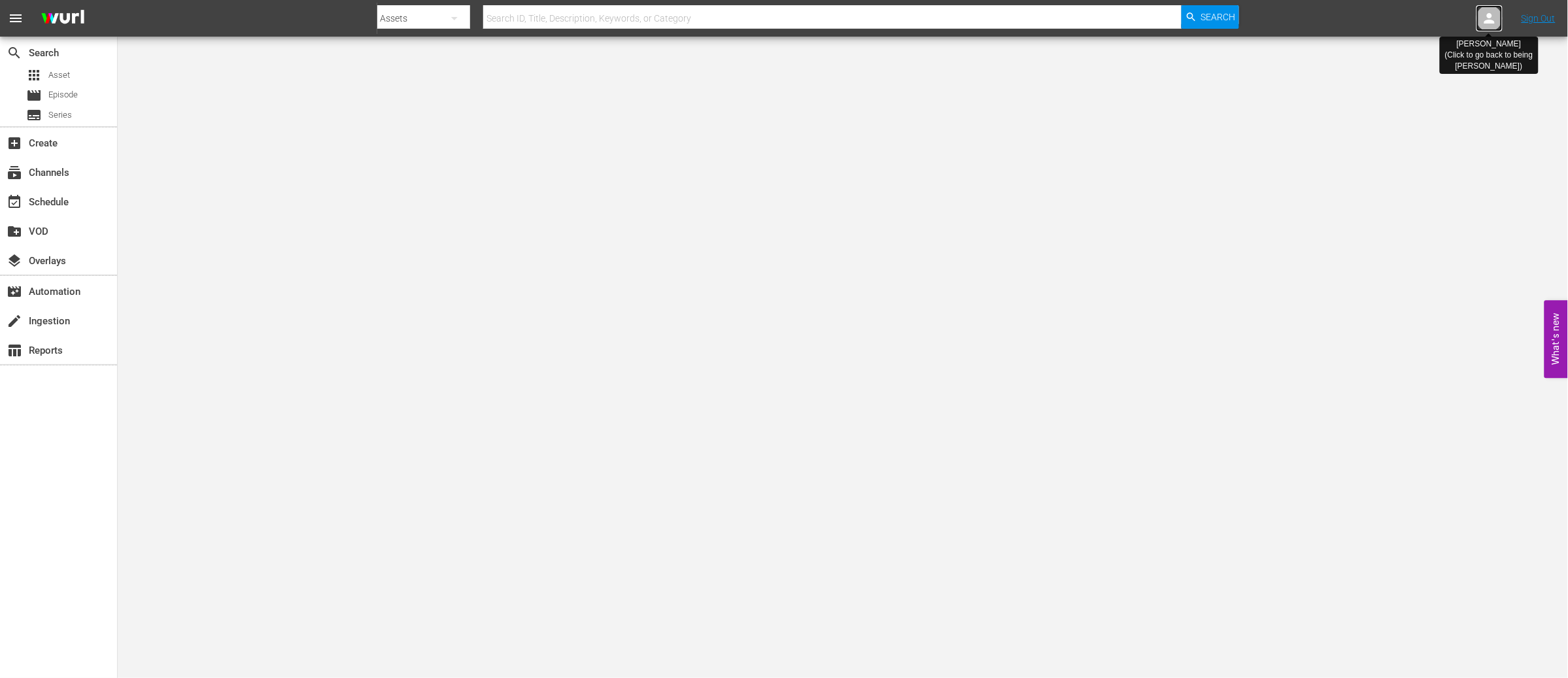
click at [1486, 25] on icon at bounding box center [1489, 18] width 16 height 16
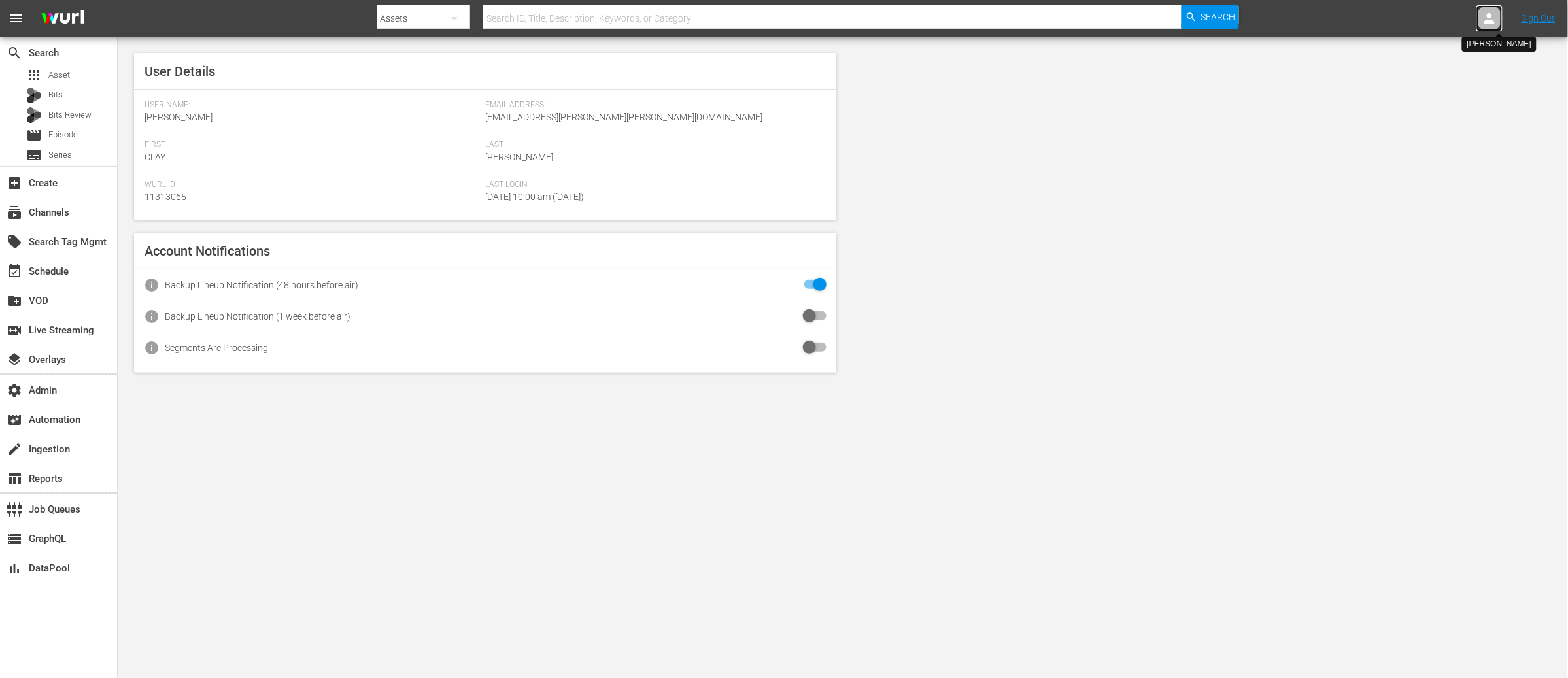
click at [1486, 18] on icon at bounding box center [1489, 18] width 16 height 16
